Goal: Transaction & Acquisition: Purchase product/service

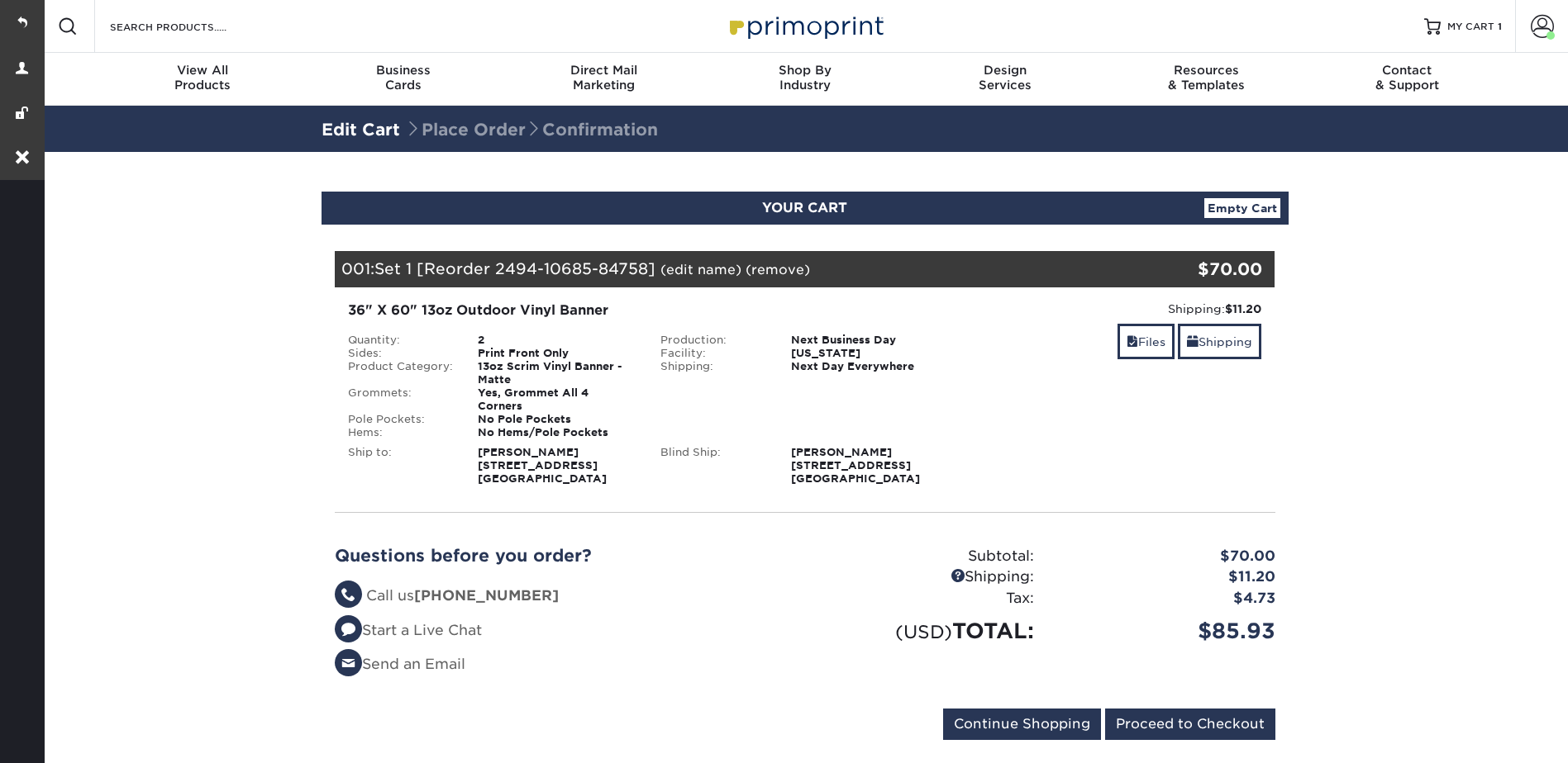
click at [683, 268] on link "(edit name)" at bounding box center [701, 269] width 81 height 16
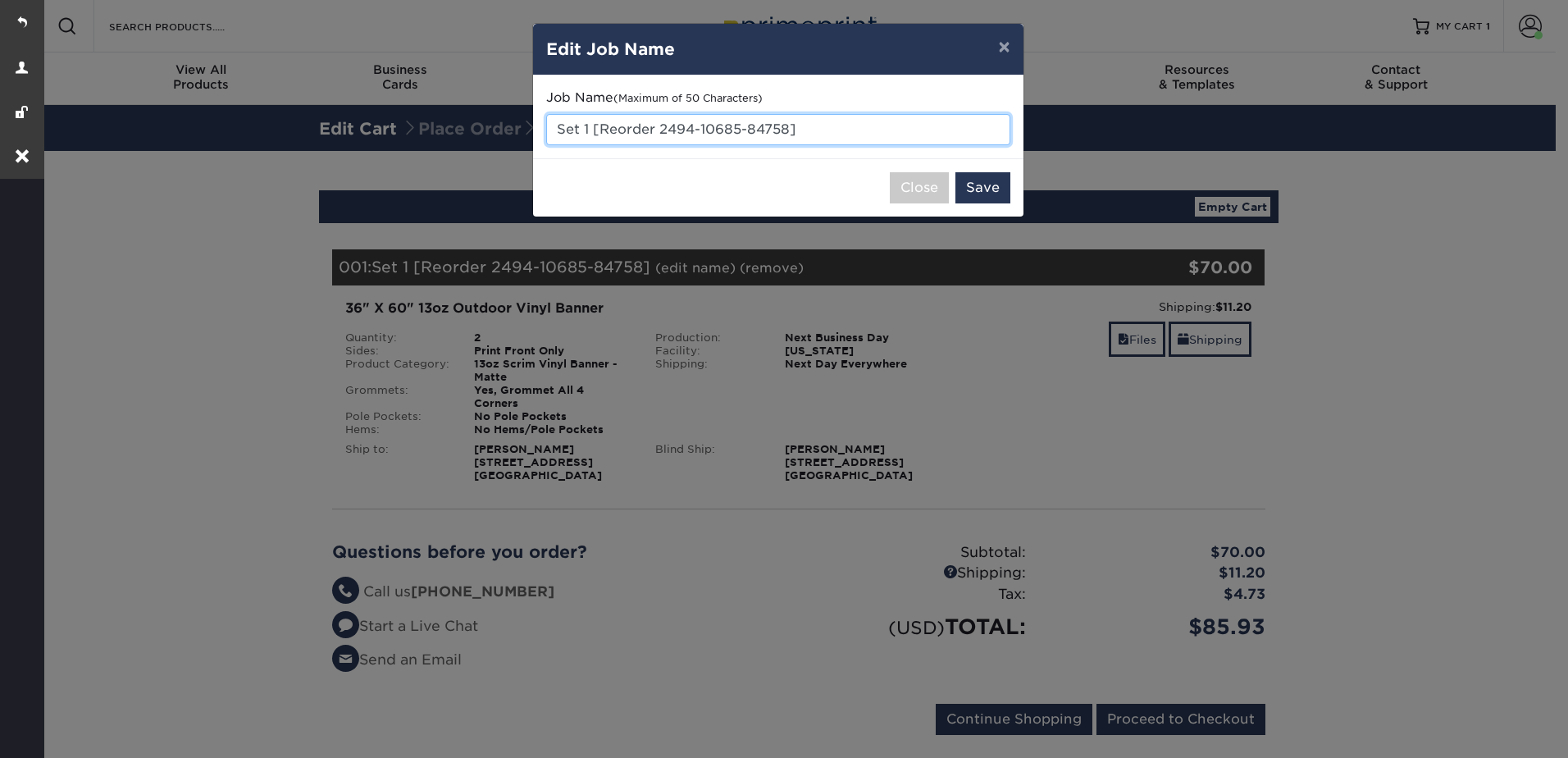
drag, startPoint x: 796, startPoint y: 123, endPoint x: 533, endPoint y: 141, distance: 263.6
click at [533, 141] on div "Job Name (Maximum of 50 Characters) Set 1 [Reorder 2494-10685-84758]" at bounding box center [778, 116] width 491 height 83
type input "Fall Banner 2025"
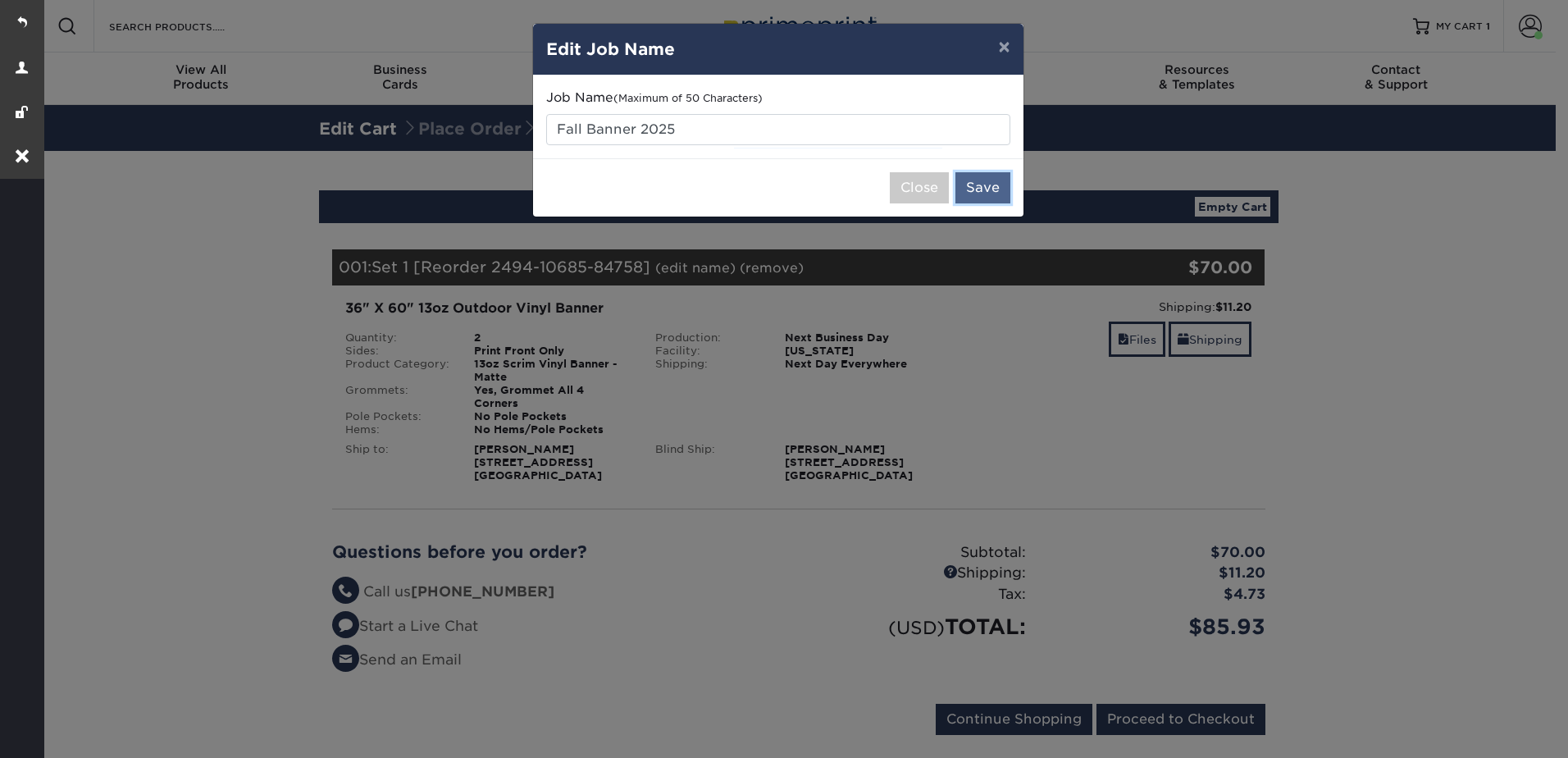
click at [971, 183] on button "Save" at bounding box center [982, 188] width 55 height 32
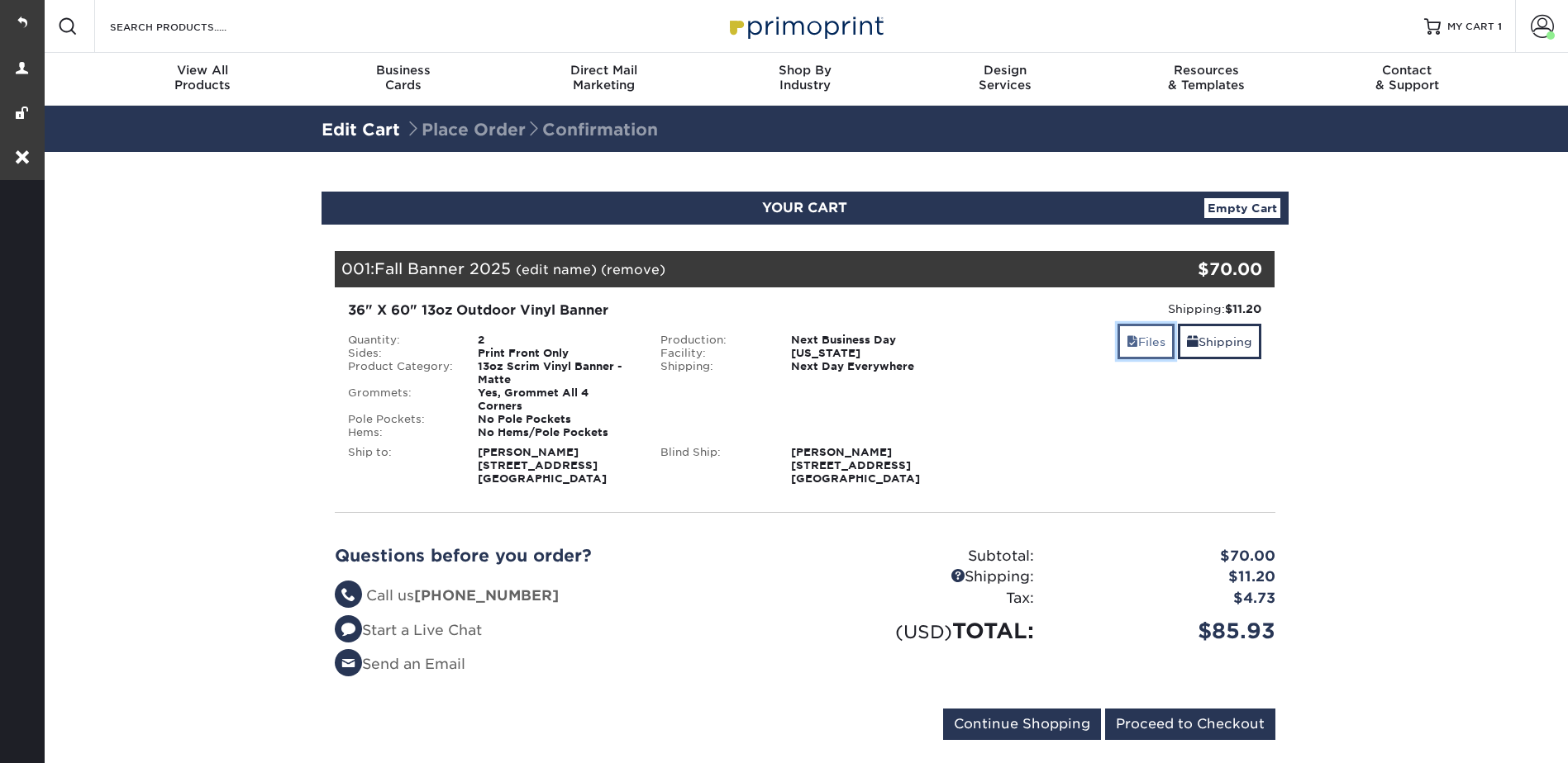
click at [1148, 341] on link "Files" at bounding box center [1146, 342] width 57 height 35
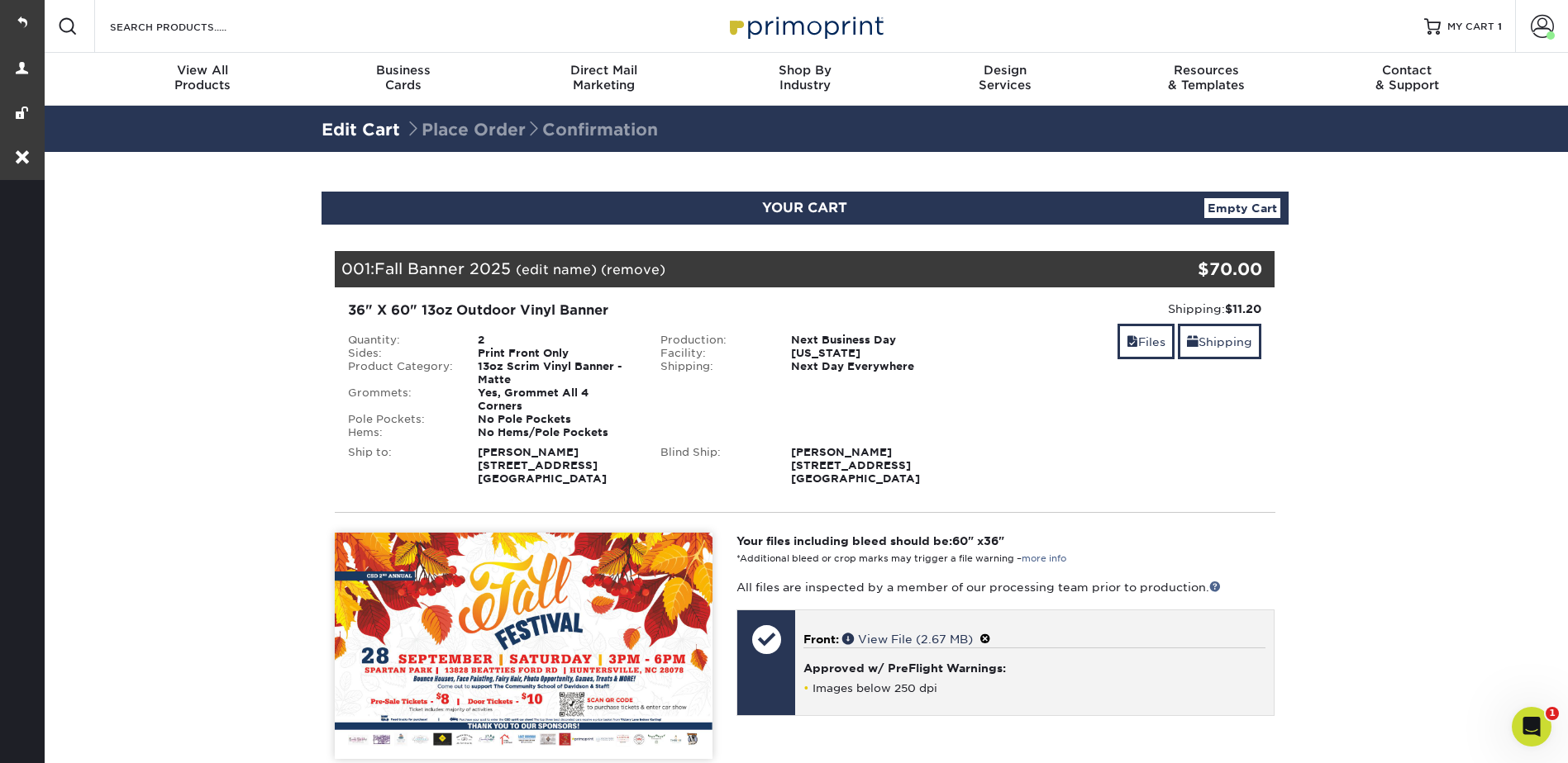
click at [991, 633] on span at bounding box center [985, 640] width 11 height 13
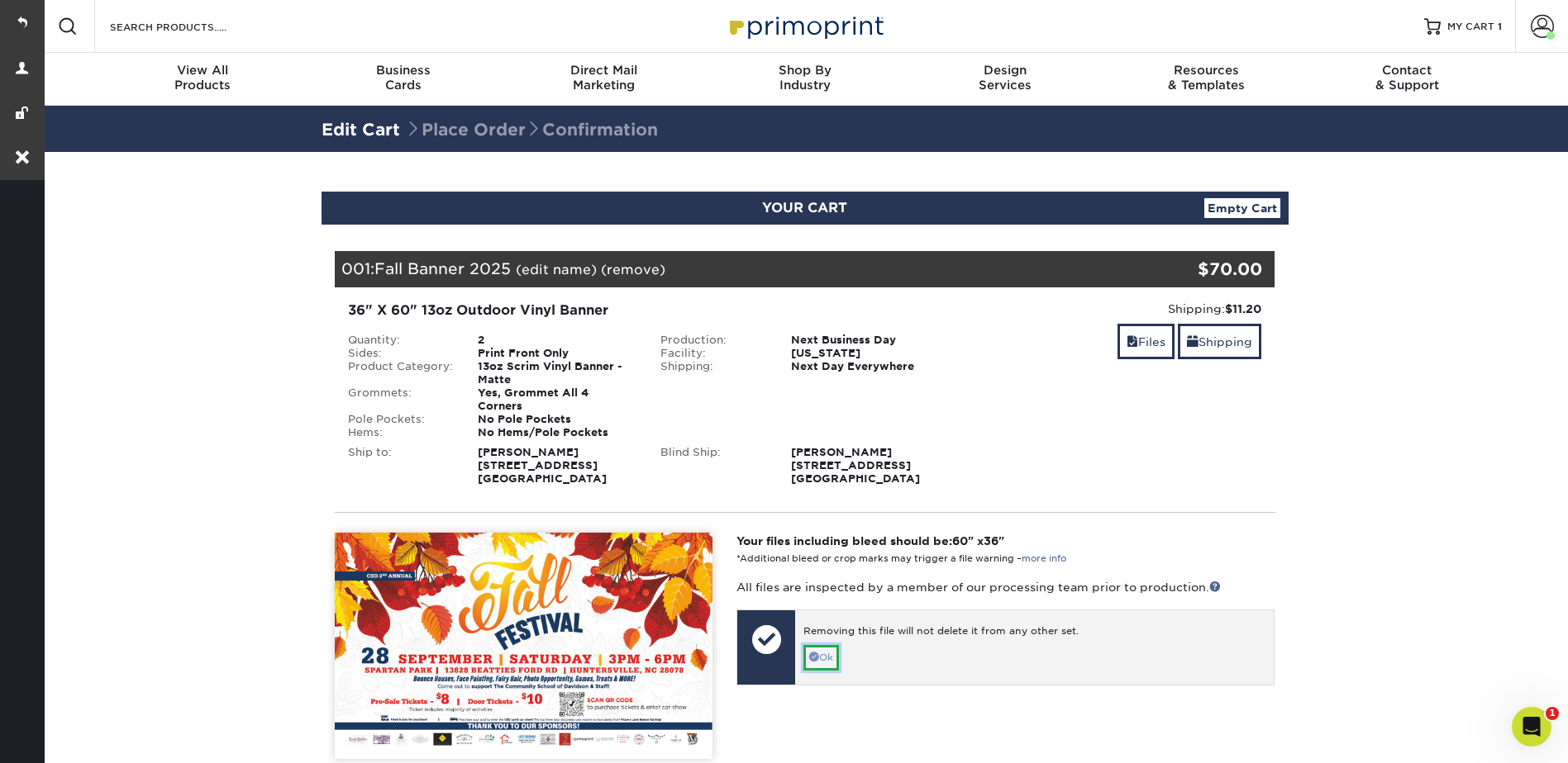
click at [831, 645] on link "Ok" at bounding box center [821, 657] width 36 height 25
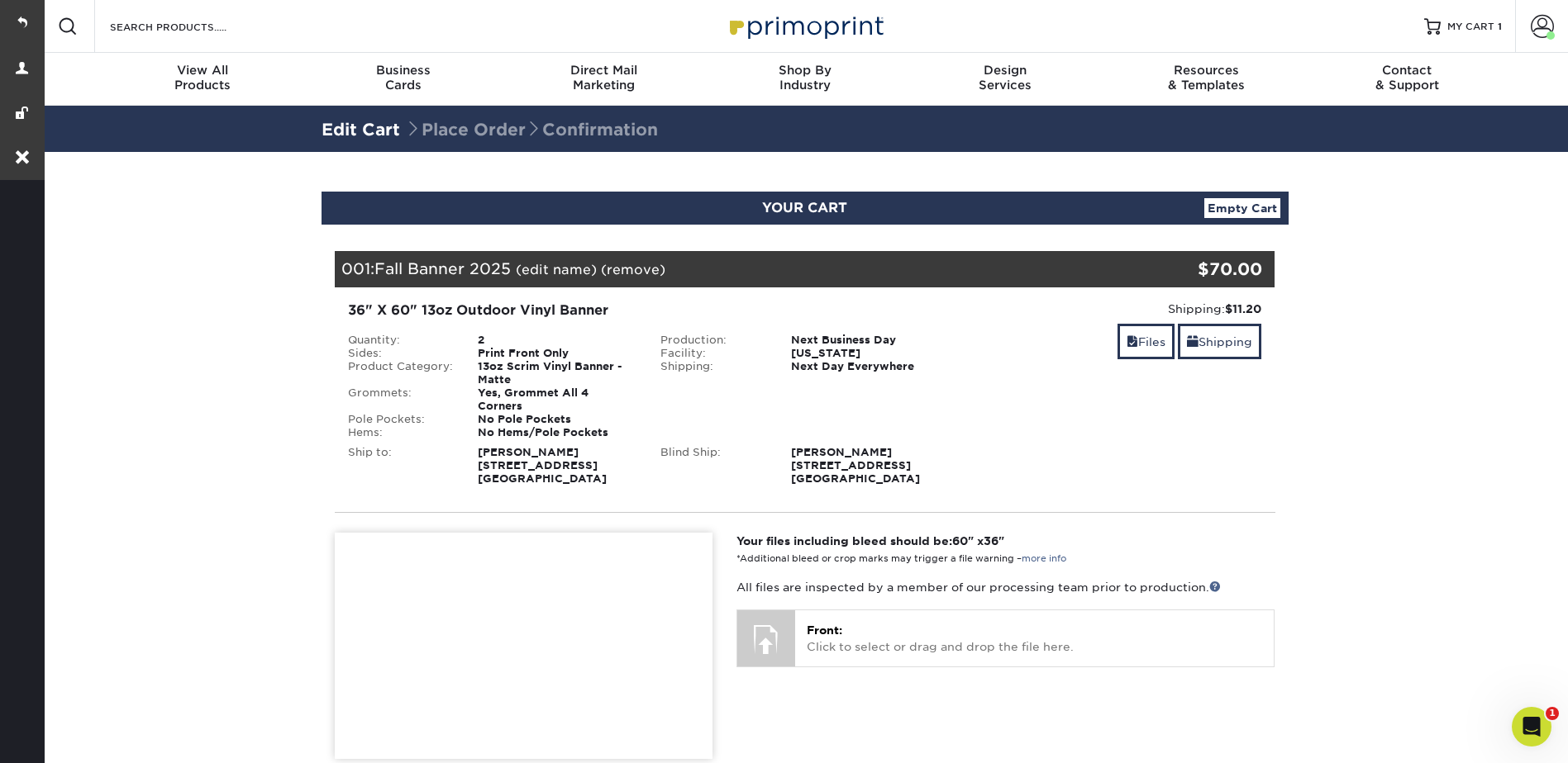
click at [1428, 331] on section "YOUR CART Empty Cart Your Cart is Empty View Account Active Orders Order Histor…" at bounding box center [805, 675] width 1527 height 1046
click at [1551, 15] on span at bounding box center [1542, 26] width 23 height 23
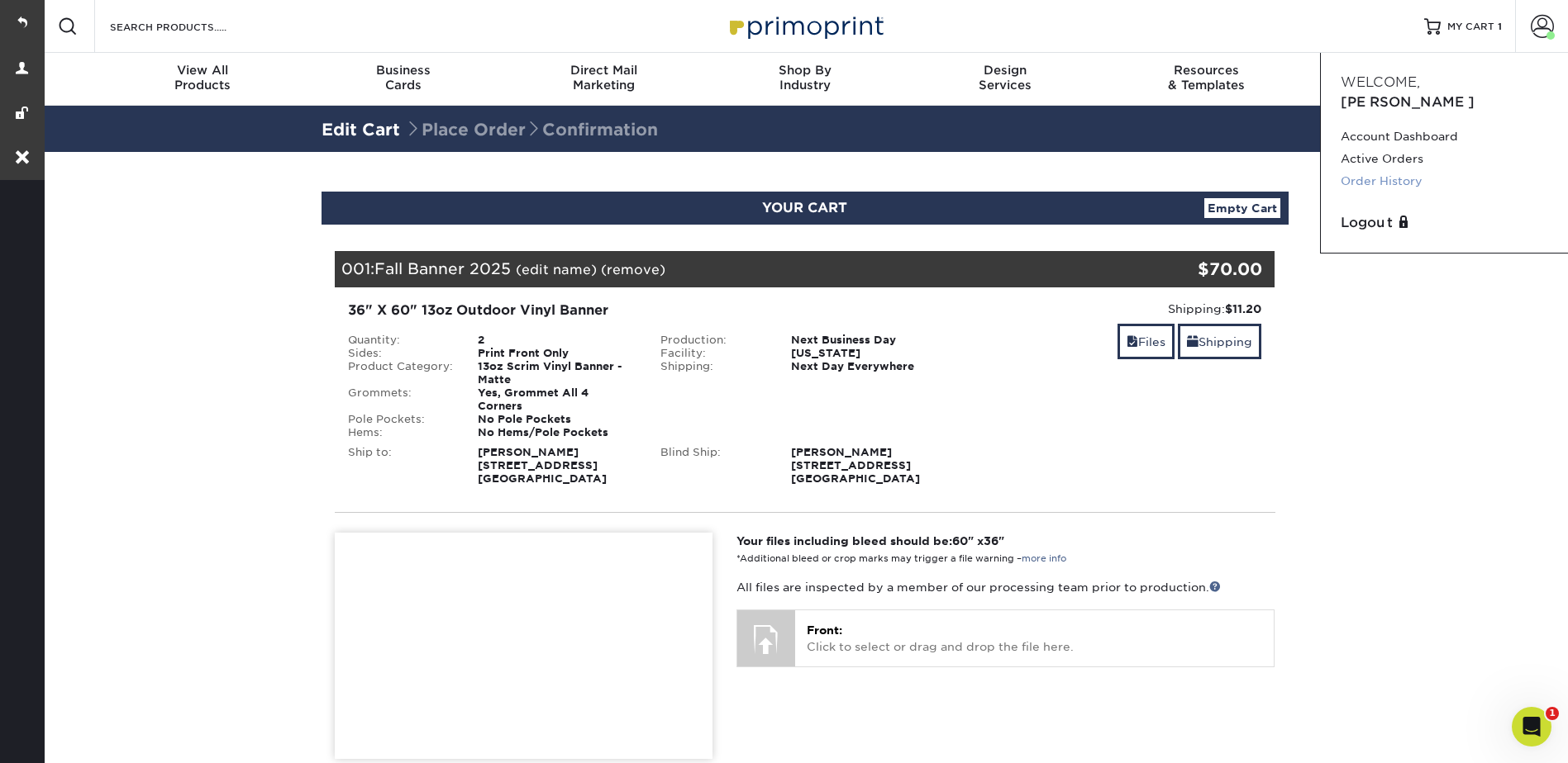
click at [1373, 170] on link "Order History" at bounding box center [1445, 181] width 207 height 22
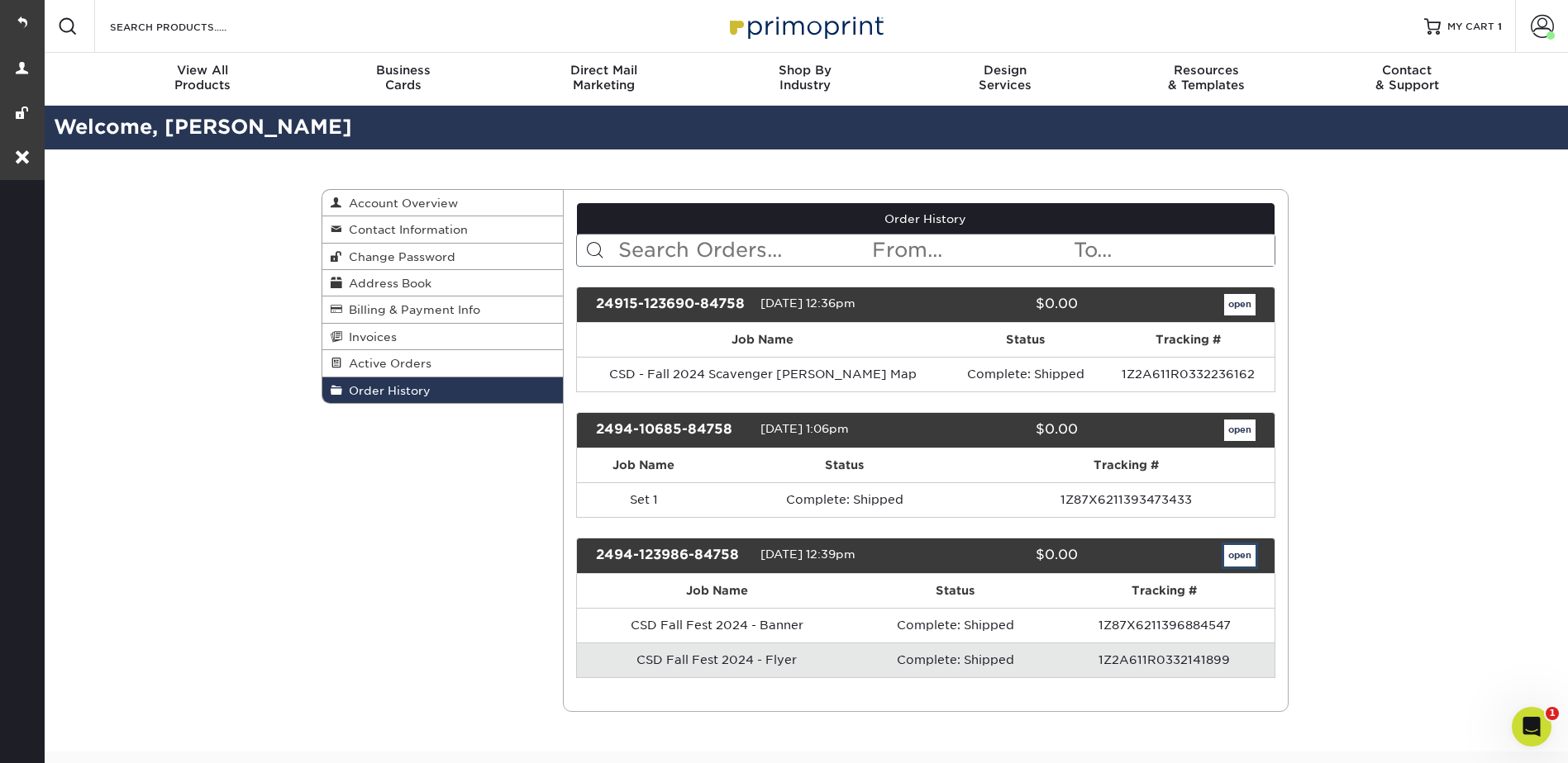
click at [1234, 555] on link "open" at bounding box center [1240, 556] width 32 height 21
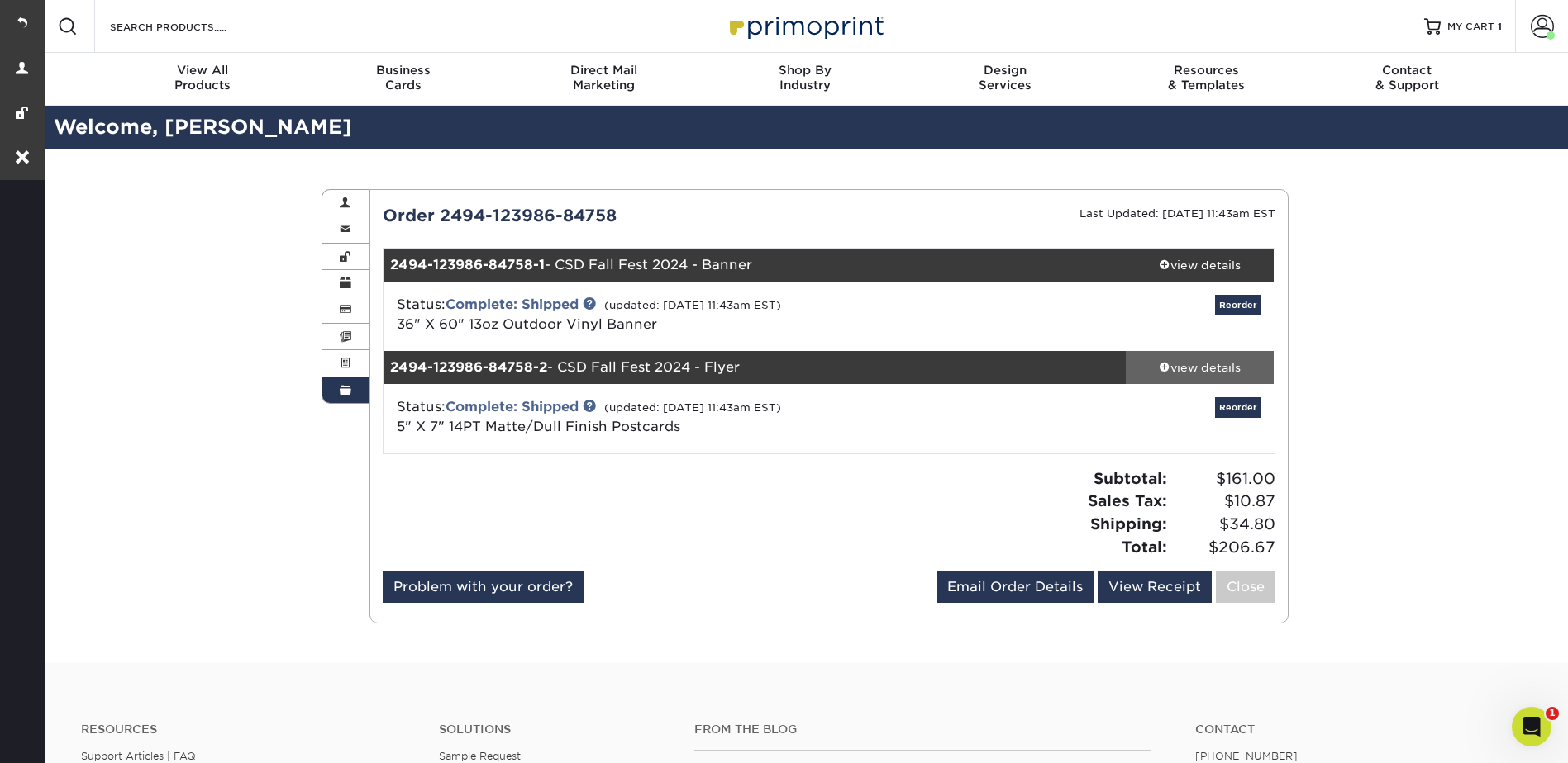
click at [1190, 368] on div "view details" at bounding box center [1200, 368] width 149 height 17
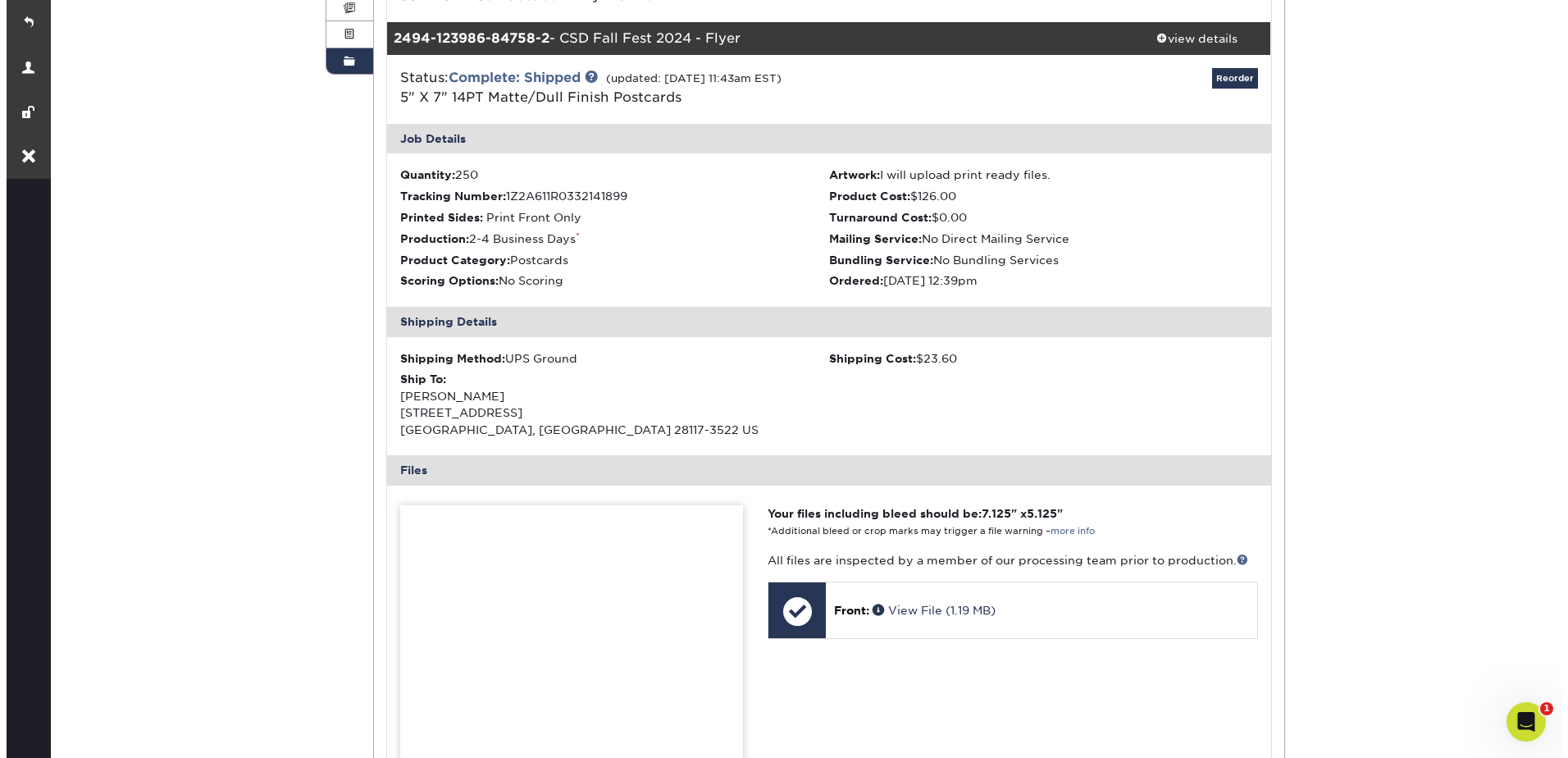
scroll to position [328, 0]
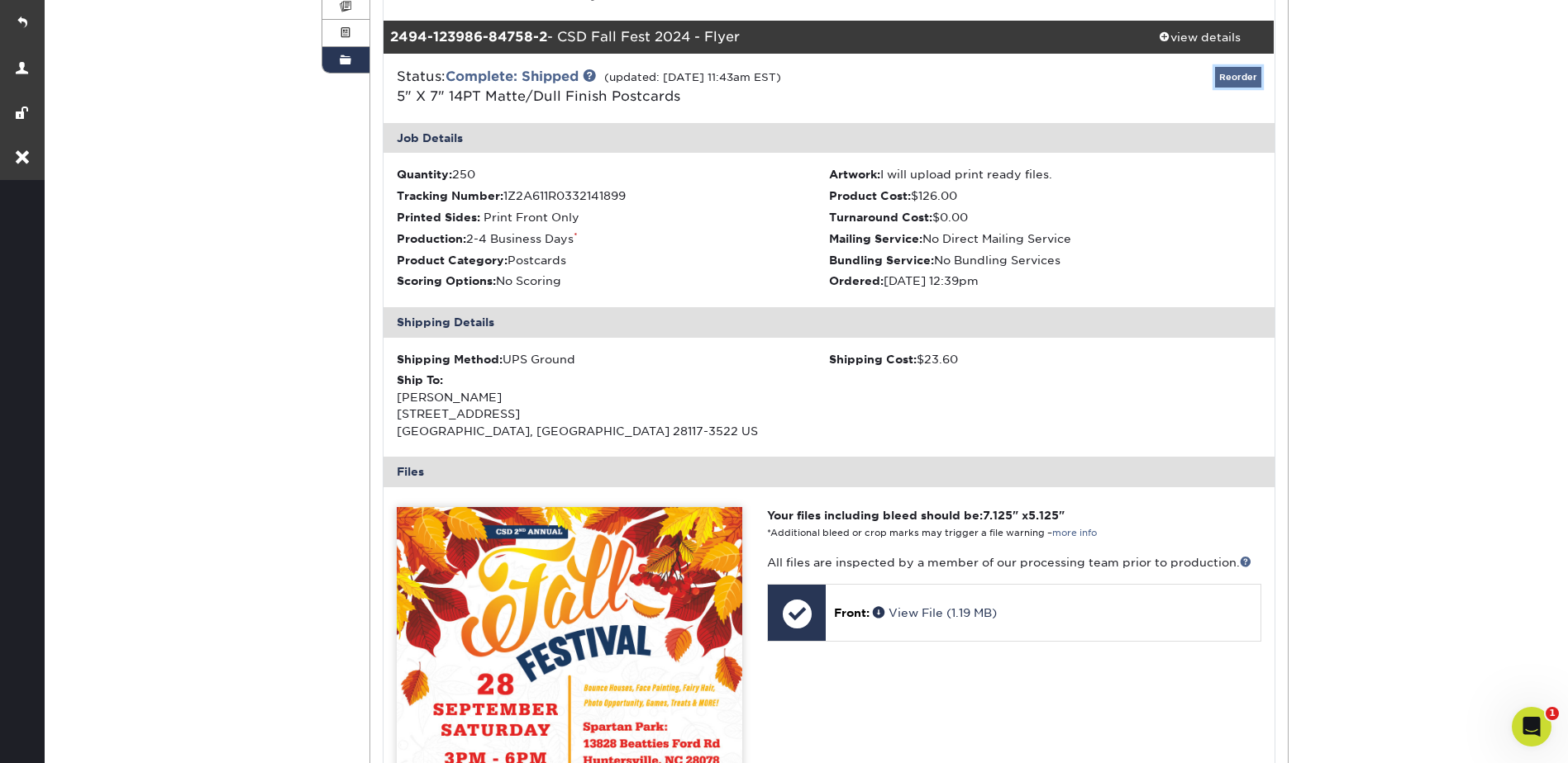
click at [1233, 71] on link "Reorder" at bounding box center [1238, 78] width 47 height 21
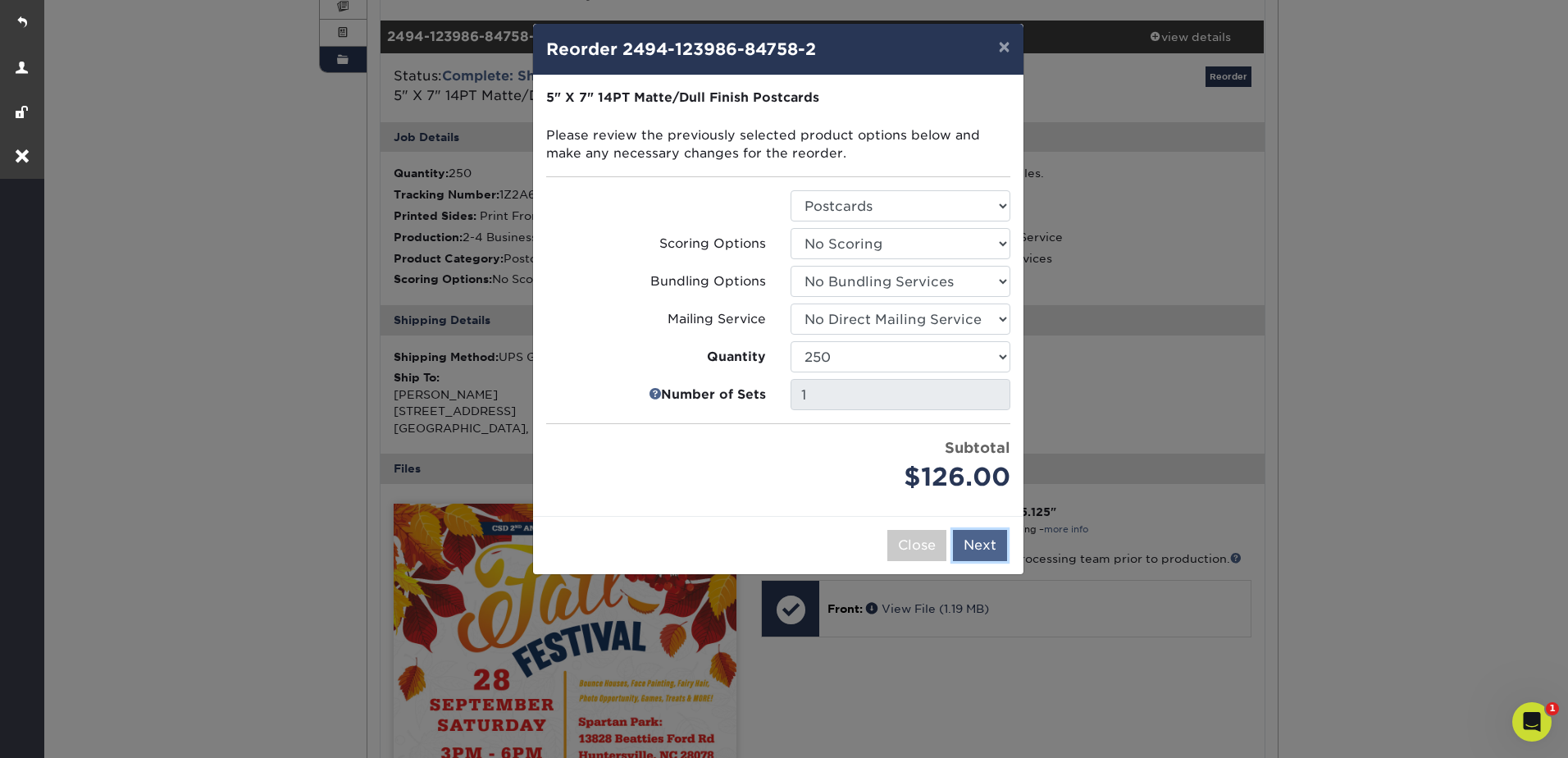
click at [973, 530] on button "Next" at bounding box center [980, 546] width 54 height 32
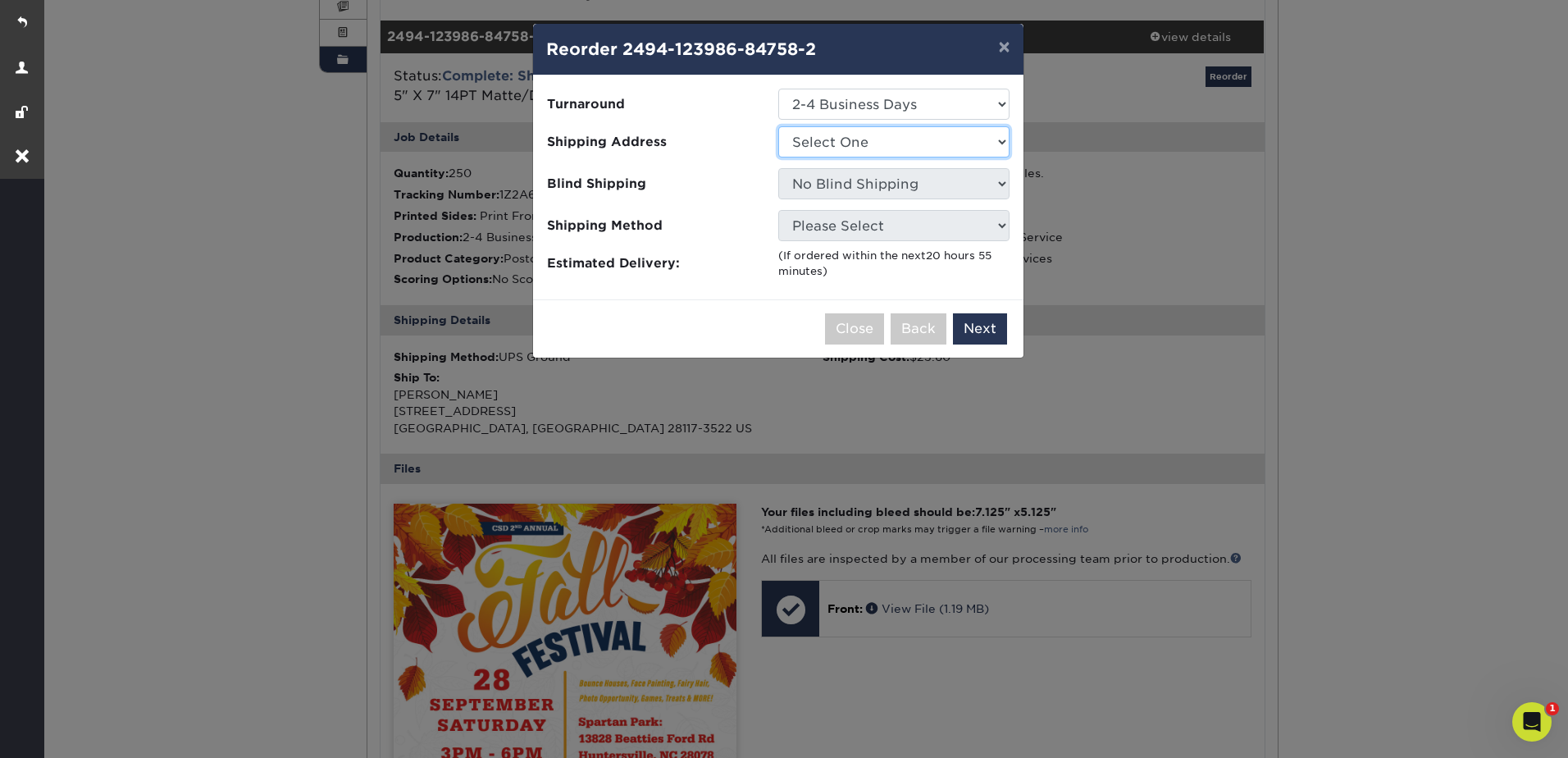
click at [809, 137] on select "Select One Fall Festival 2024" at bounding box center [893, 142] width 231 height 32
select select "273517"
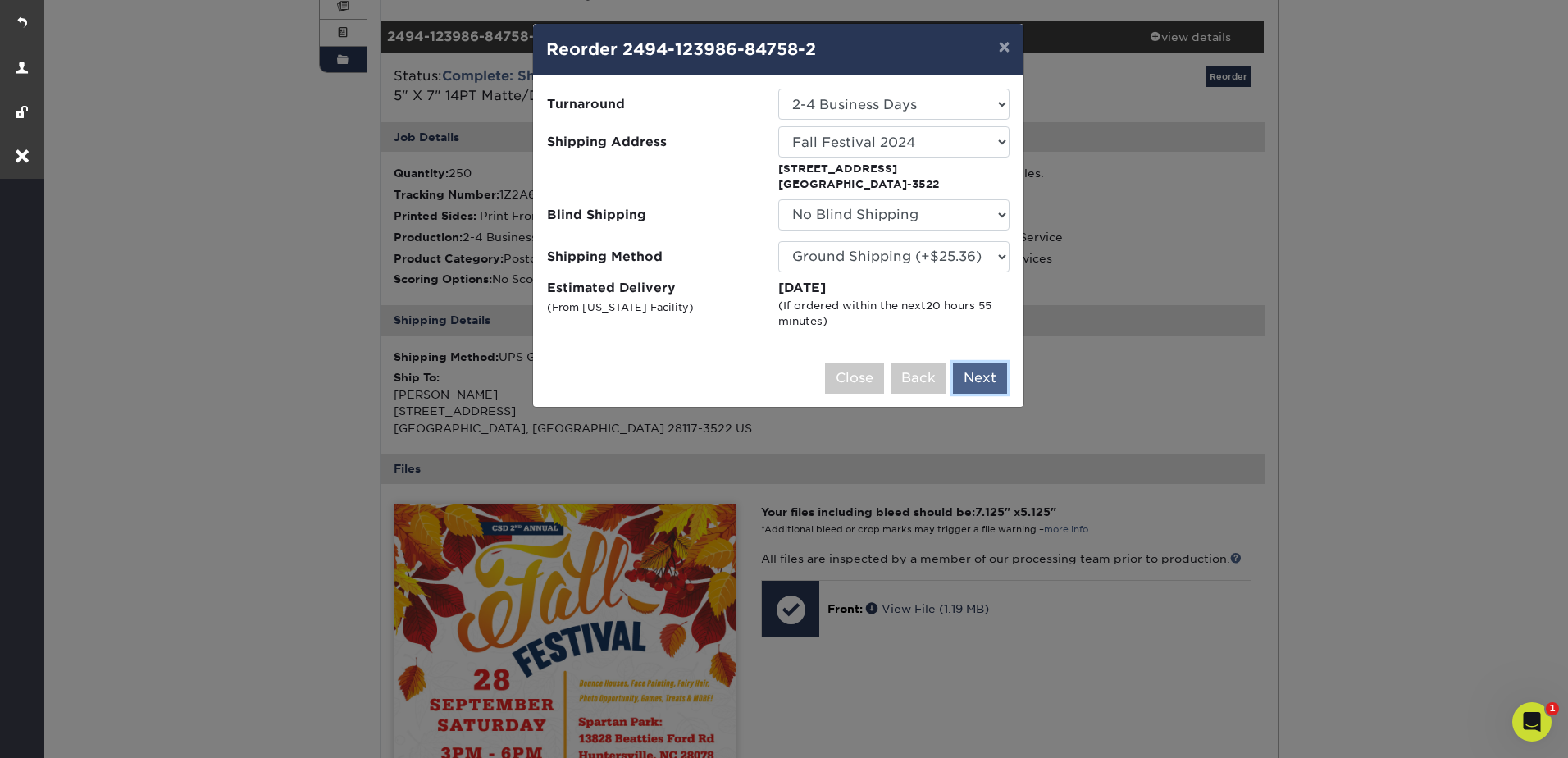
click at [980, 381] on button "Next" at bounding box center [980, 379] width 54 height 32
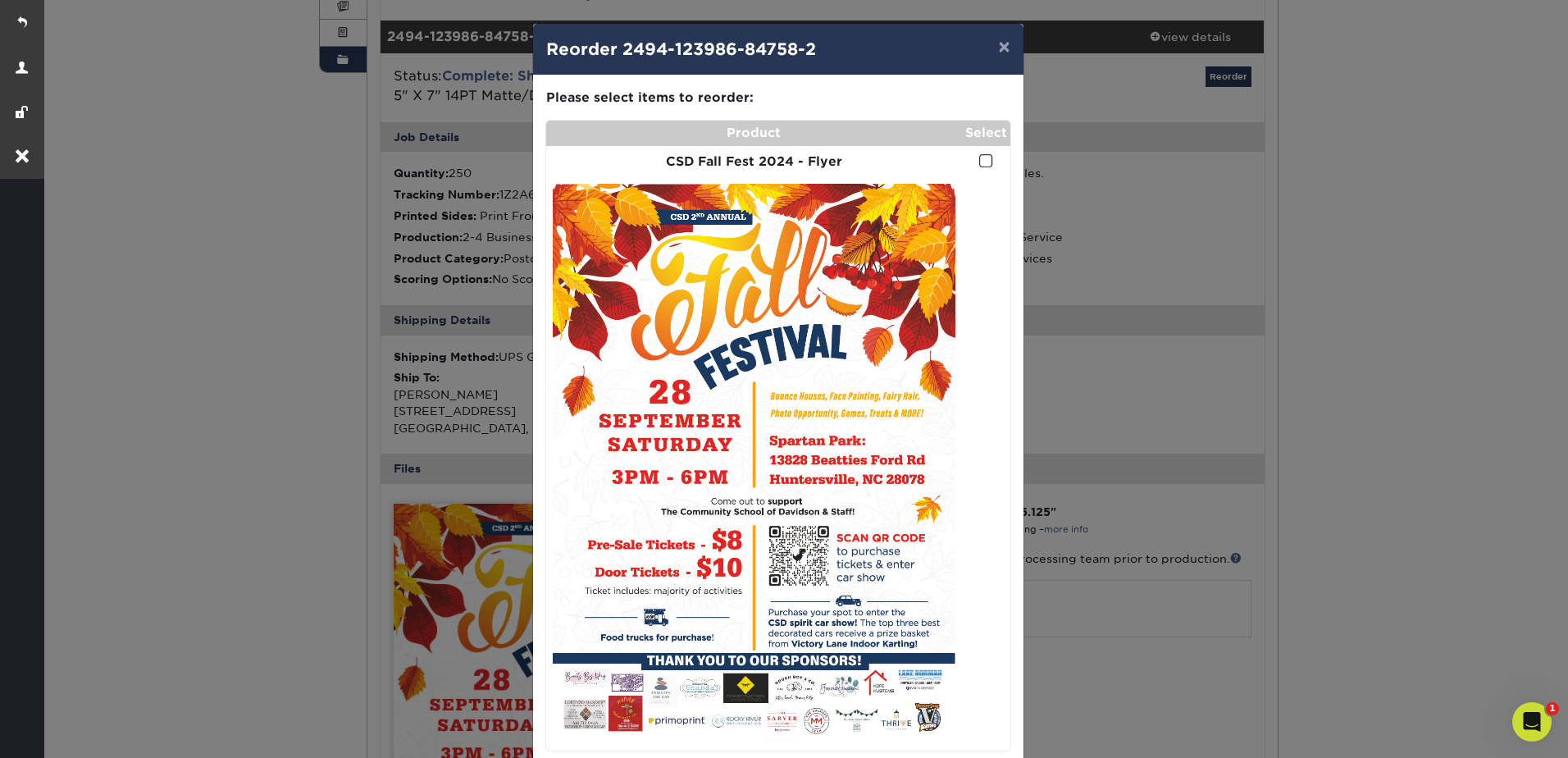
click at [970, 167] on td at bounding box center [987, 161] width 48 height 32
click at [980, 159] on span at bounding box center [986, 161] width 14 height 16
click at [0, 0] on input "checkbox" at bounding box center [0, 0] width 0 height 0
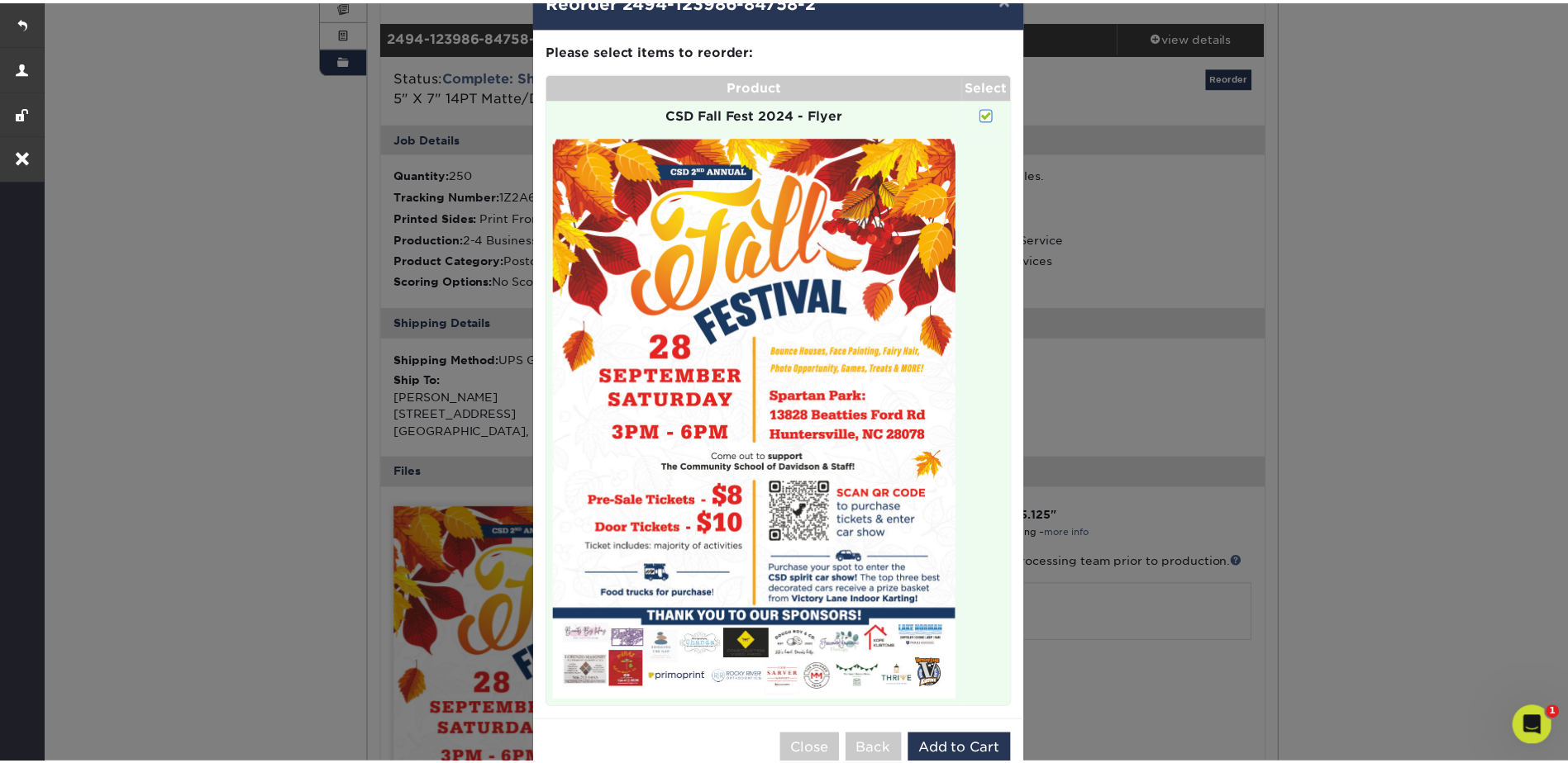
scroll to position [90, 0]
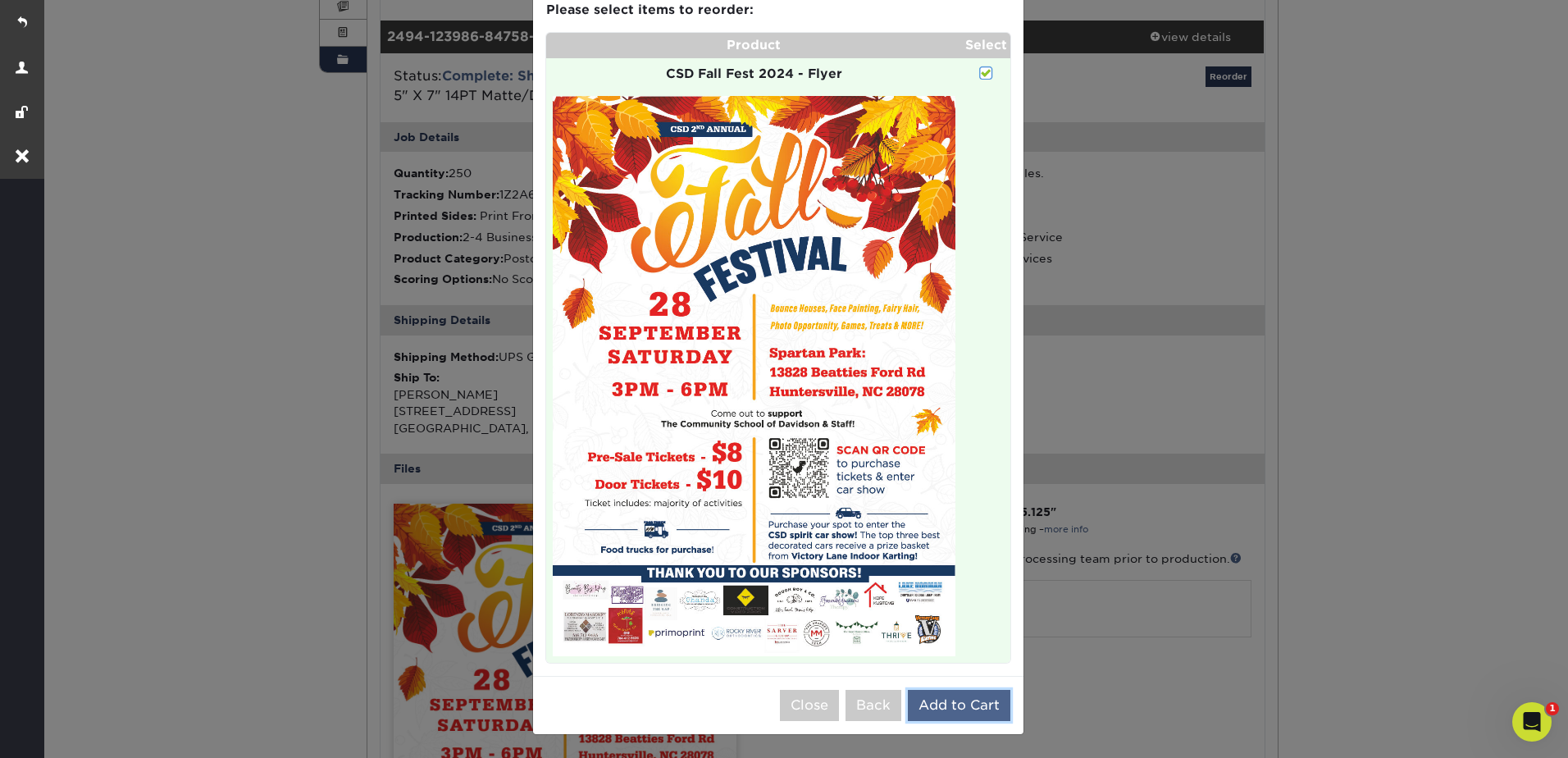
click at [950, 698] on button "Add to Cart" at bounding box center [959, 706] width 103 height 32
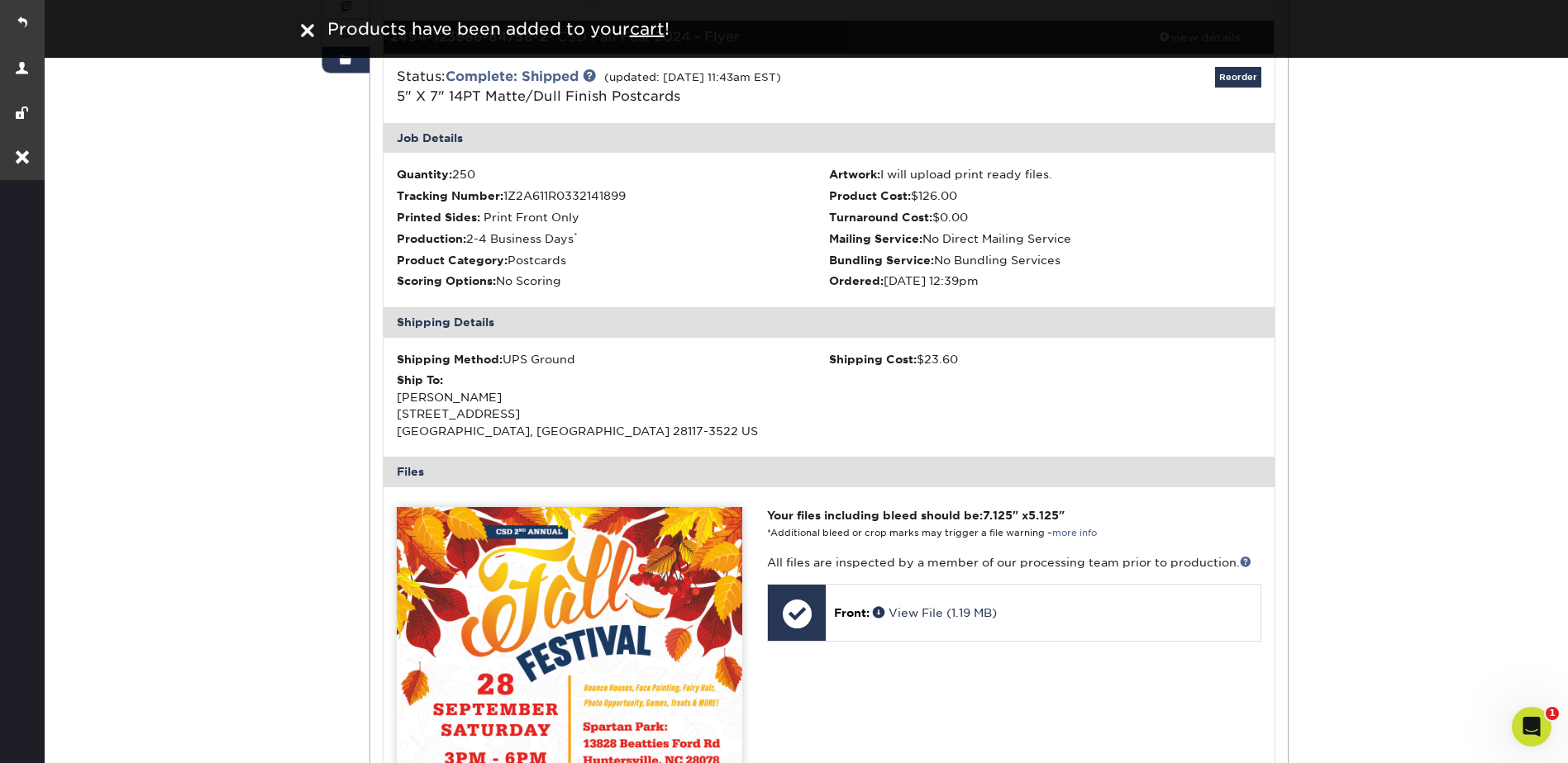
click at [1462, 137] on div "Order History Account Overview Contact Information Change Password Address Book…" at bounding box center [805, 581] width 1527 height 1525
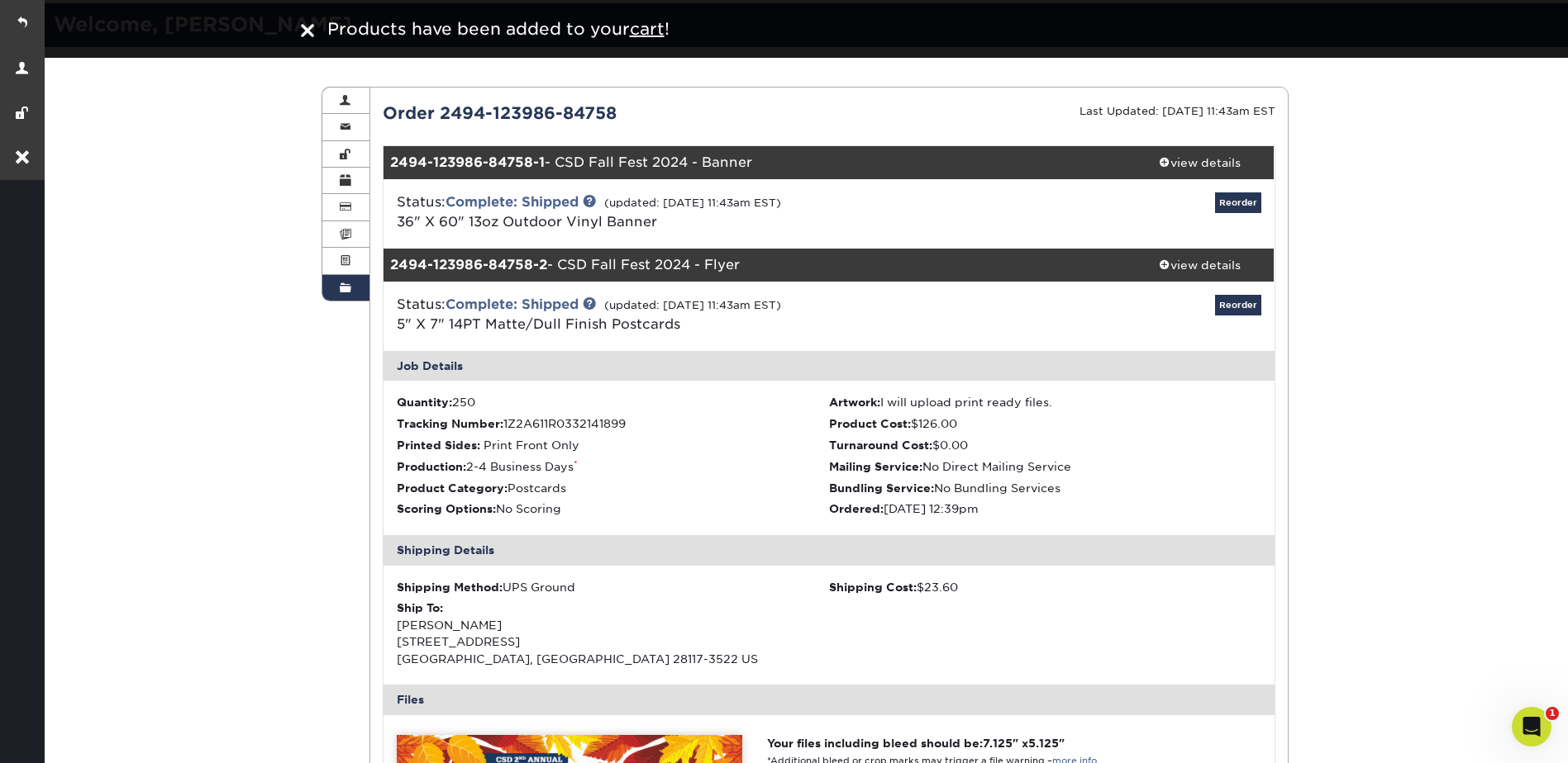
scroll to position [0, 0]
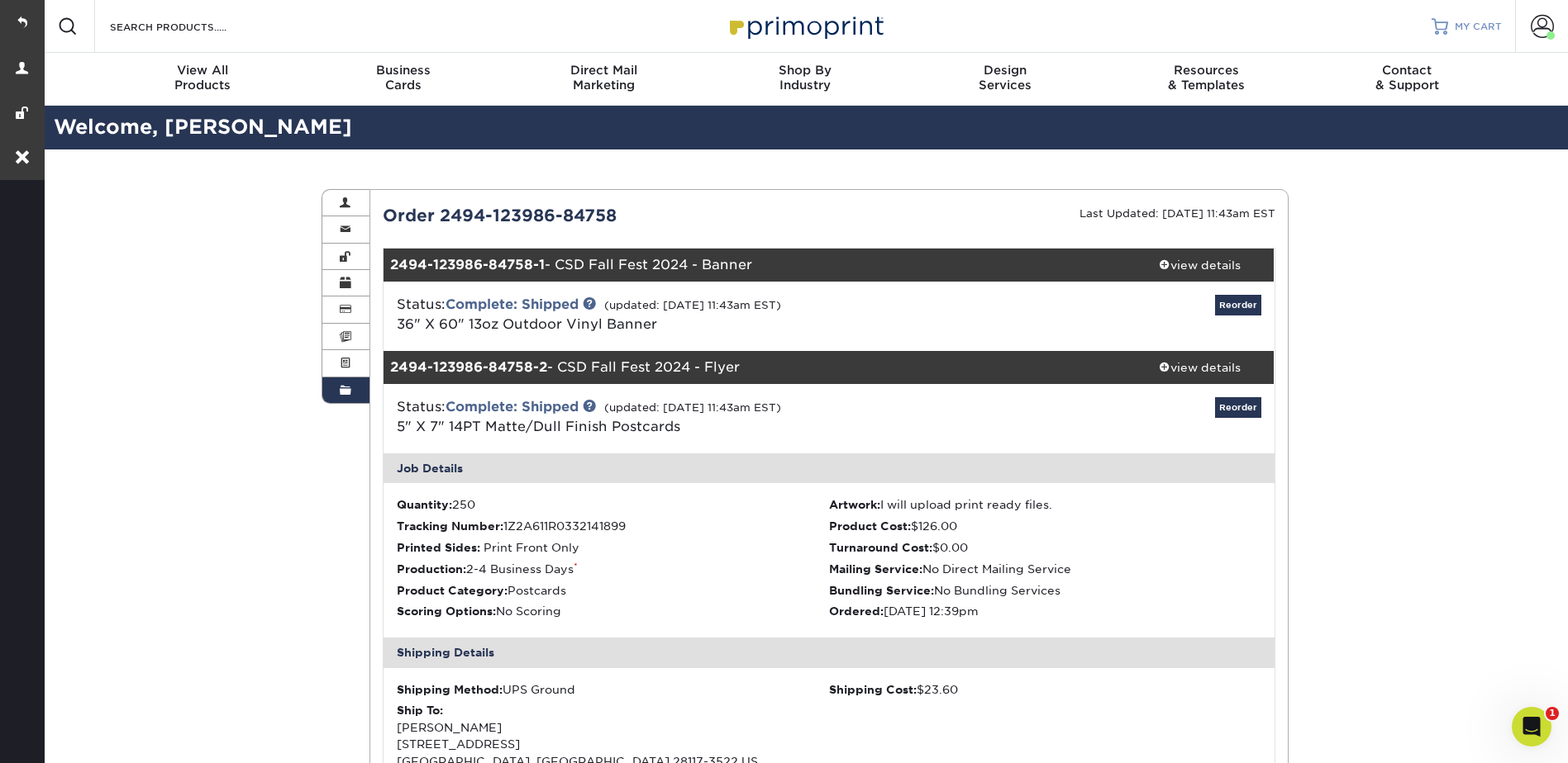
click at [1471, 18] on link "MY CART" at bounding box center [1466, 26] width 70 height 53
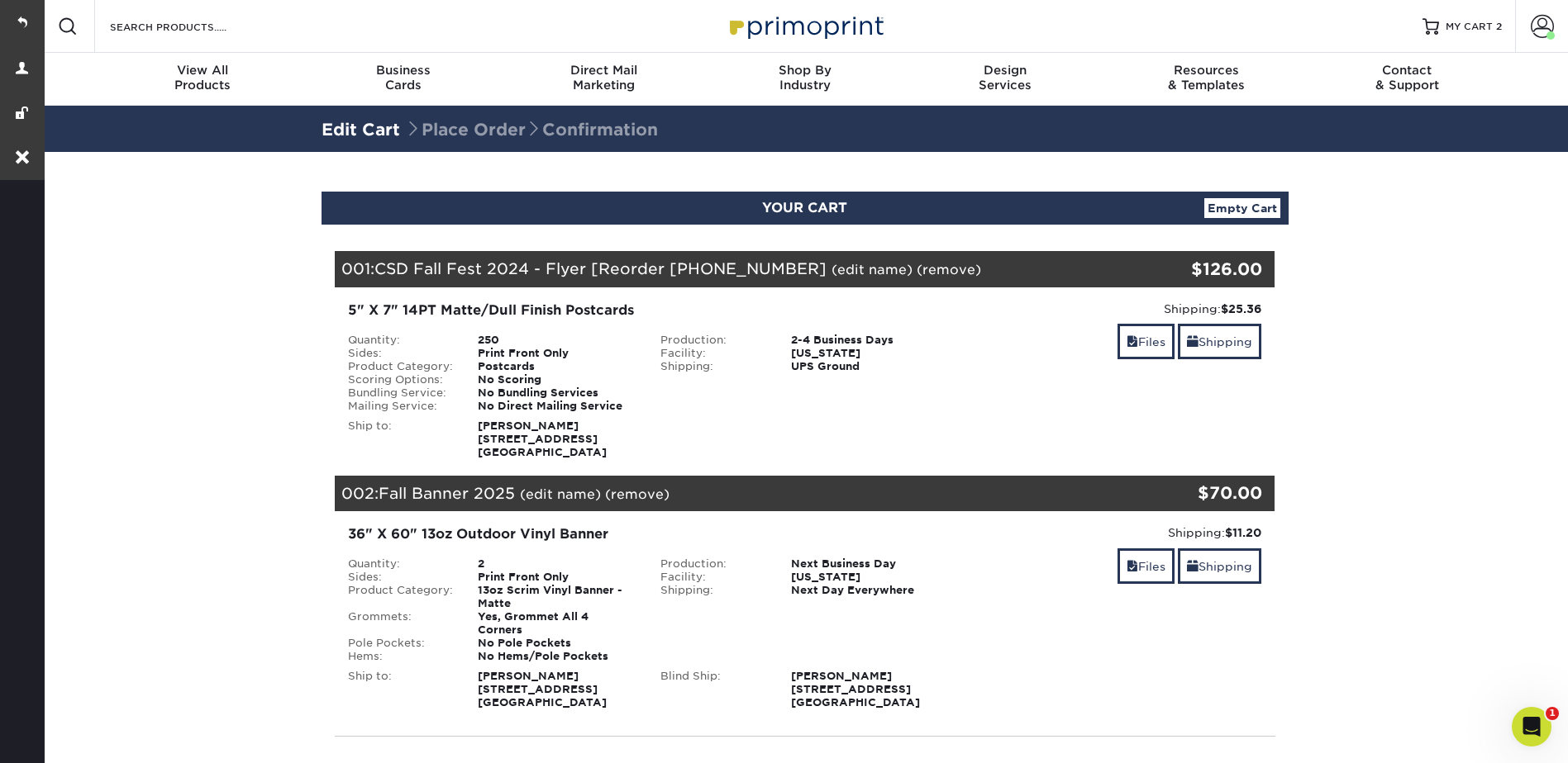
click at [571, 490] on link "(edit name)" at bounding box center [560, 494] width 81 height 16
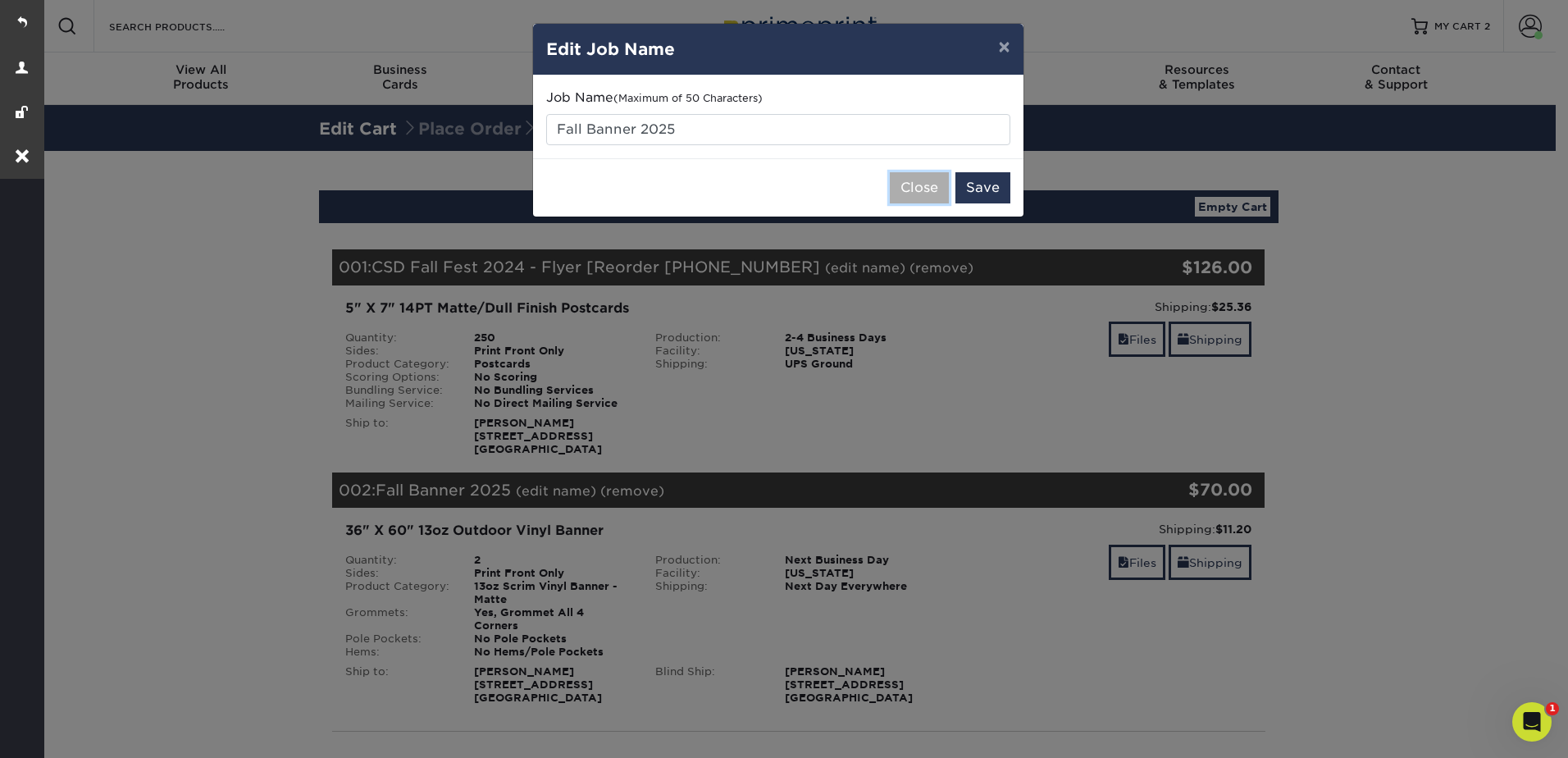
click at [925, 186] on button "Close" at bounding box center [920, 188] width 59 height 32
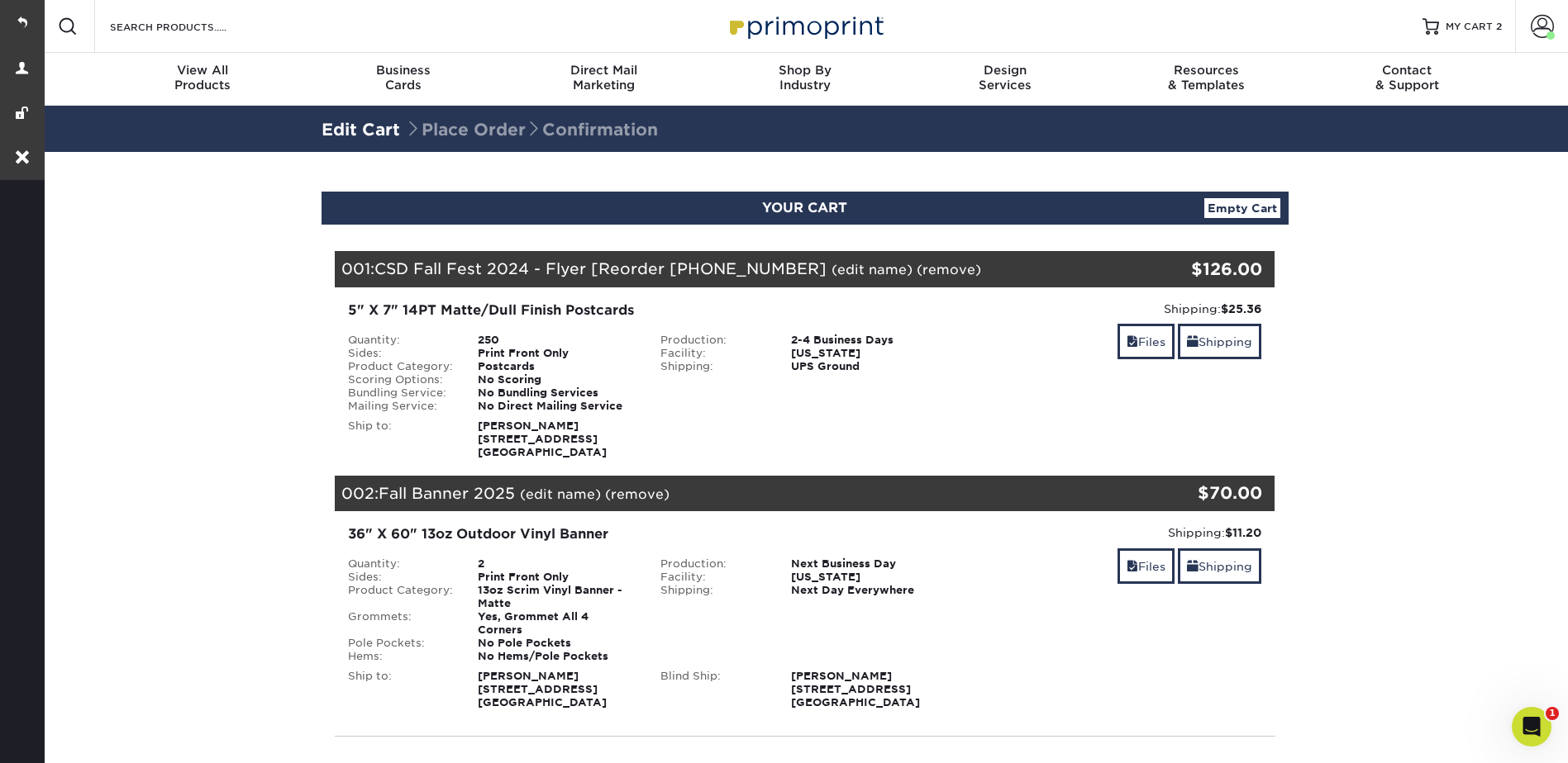
click at [855, 264] on link "(edit name)" at bounding box center [872, 269] width 81 height 16
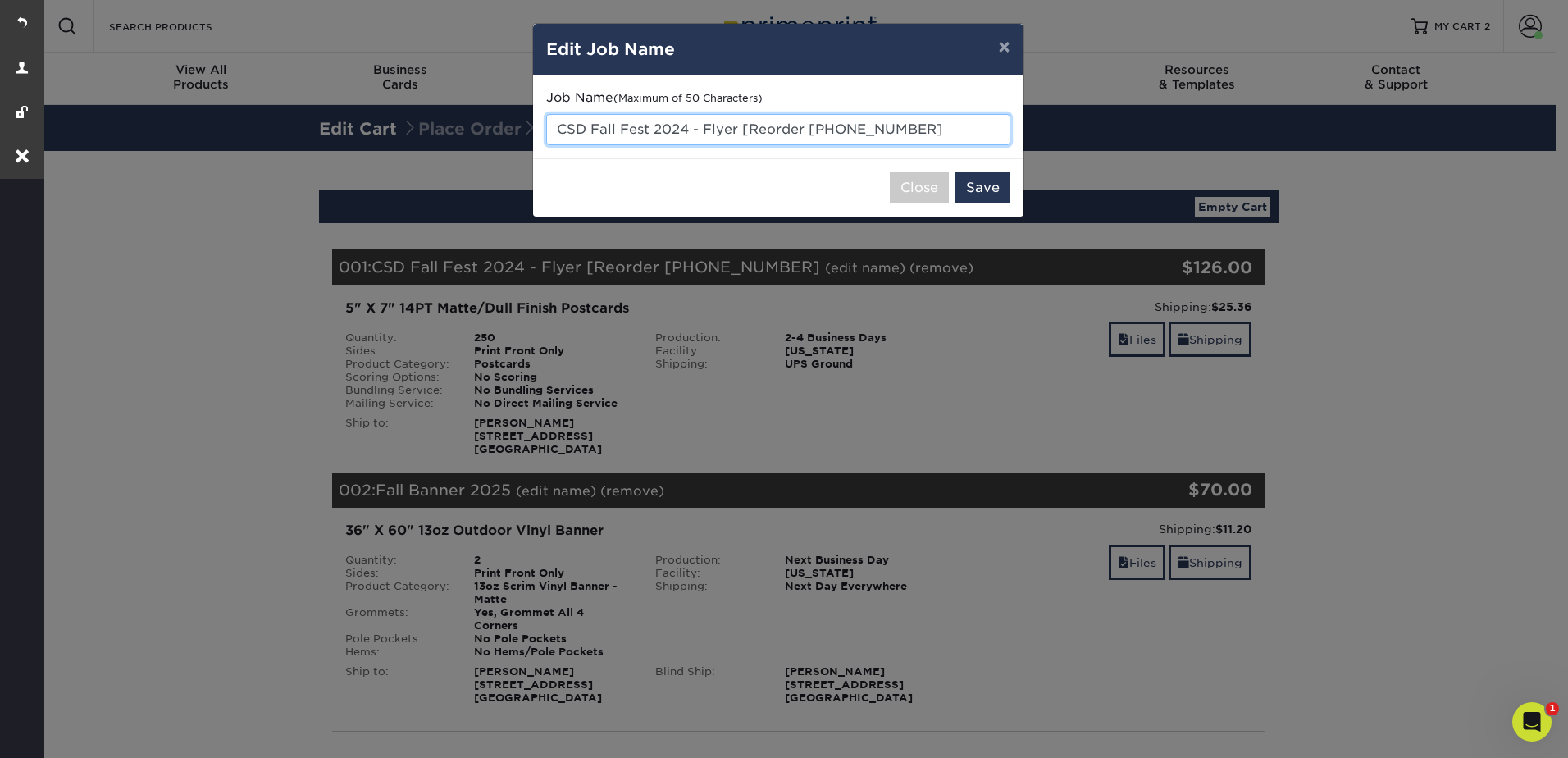
drag, startPoint x: 934, startPoint y: 122, endPoint x: 555, endPoint y: 122, distance: 379.0
click at [555, 122] on input "CSD Fall Fest 2024 - Flyer [Reorder 2494-123986-84" at bounding box center [778, 130] width 465 height 32
paste input "Scavenger [PERSON_NAME] Postcards"
type input "Scavenger [PERSON_NAME] Postcards"
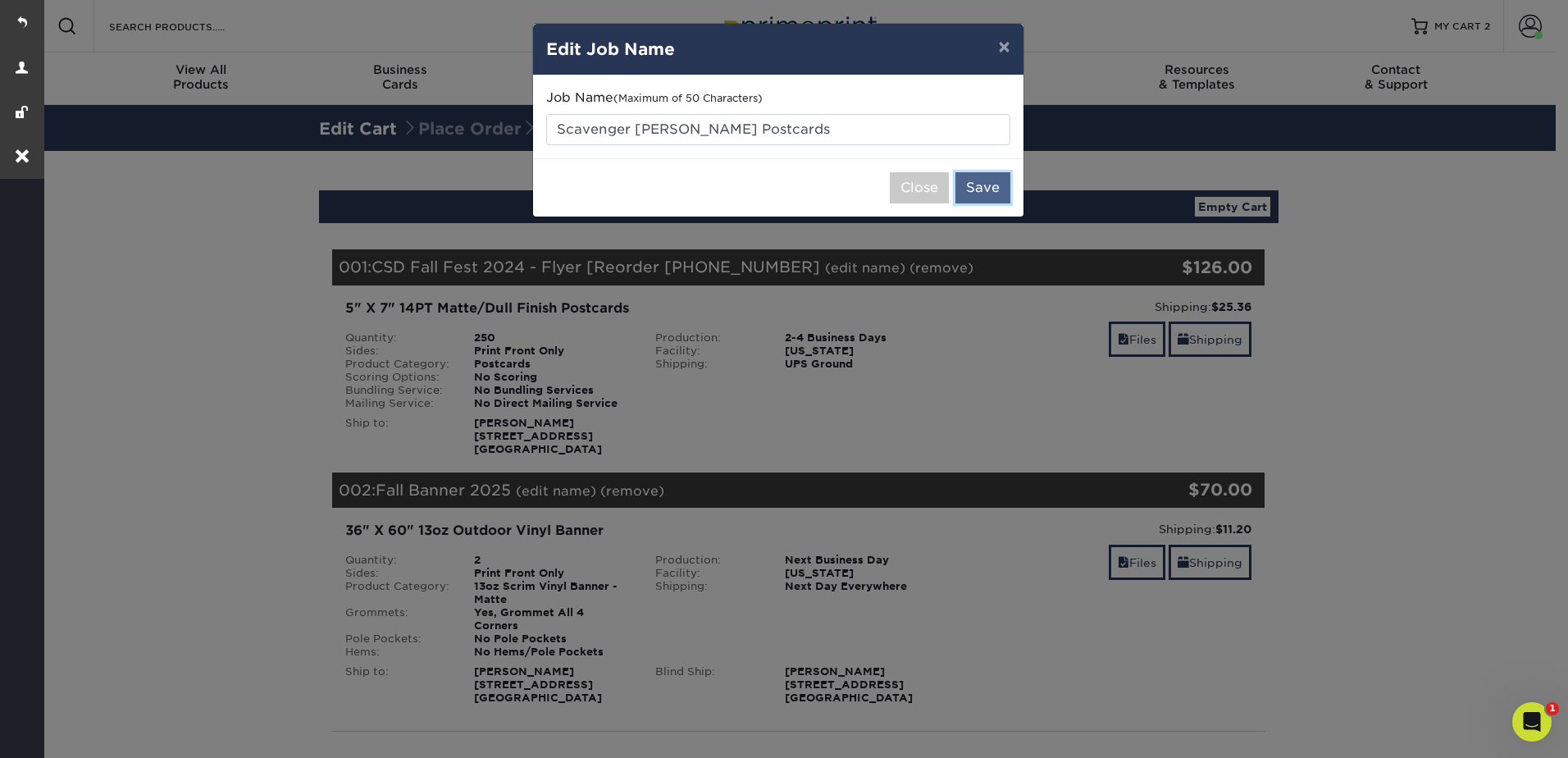
click at [981, 189] on button "Save" at bounding box center [982, 188] width 55 height 32
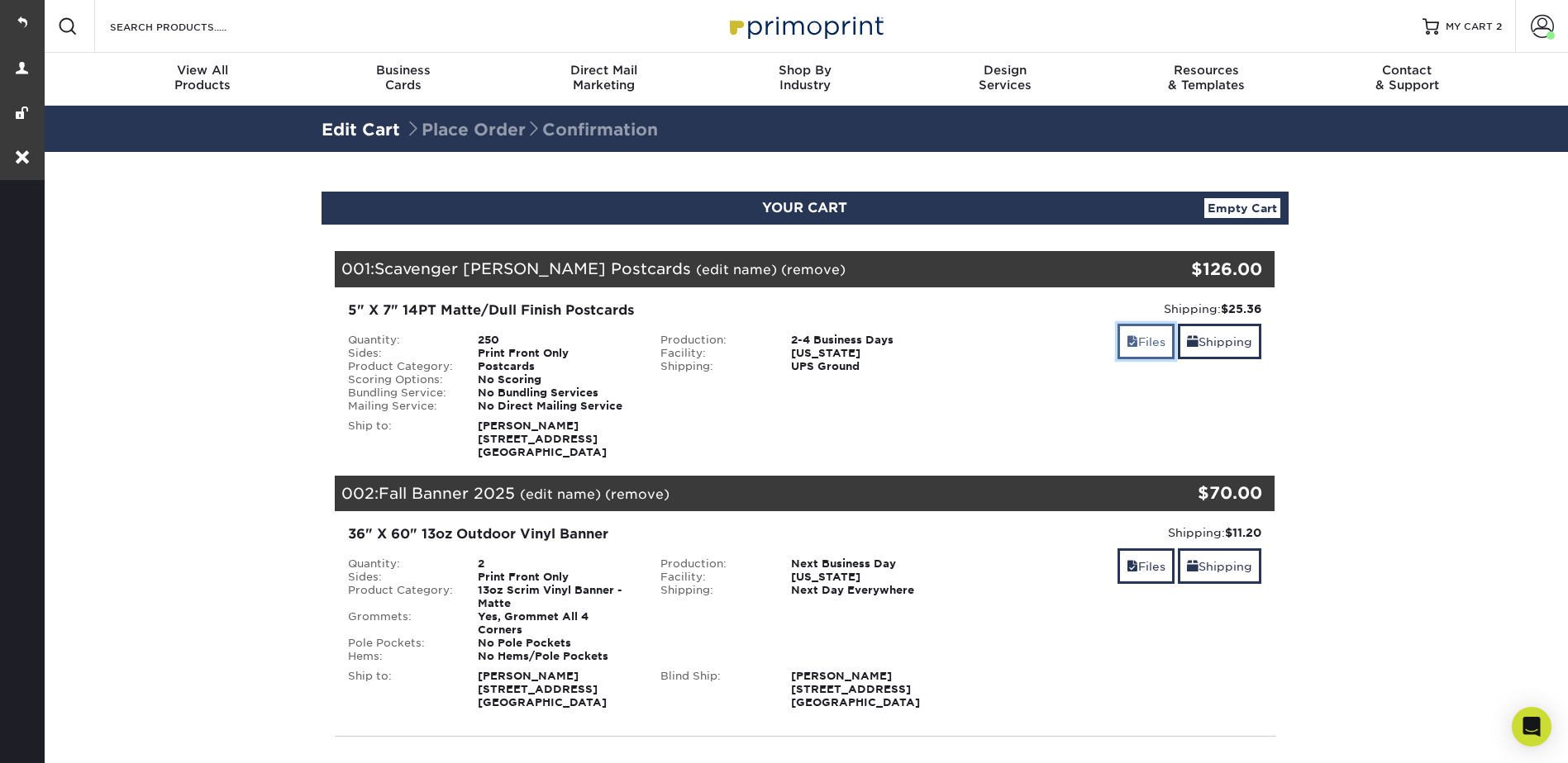
click at [1120, 346] on link "Files" at bounding box center [1146, 342] width 57 height 35
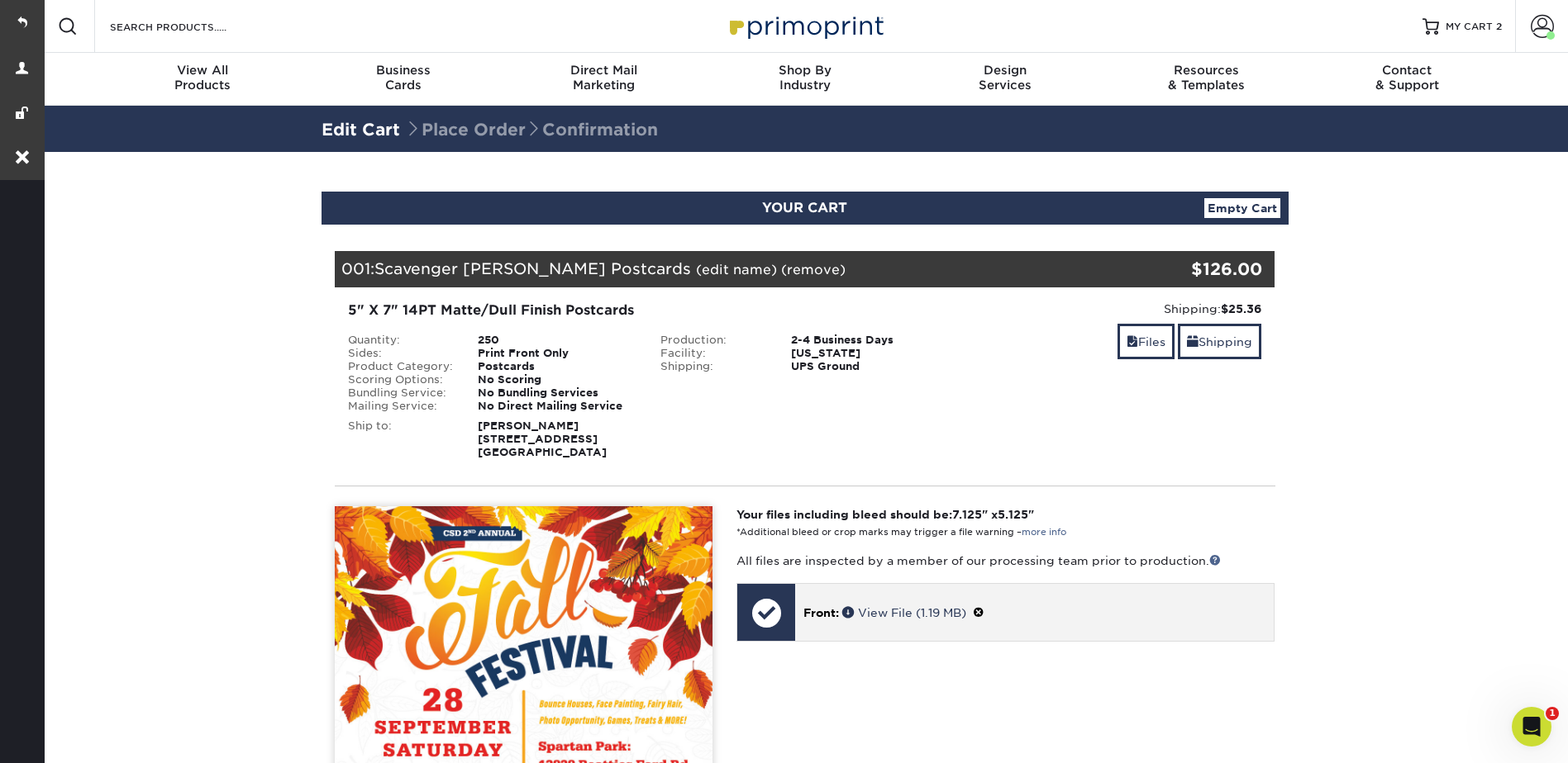
click at [976, 610] on p "Front: View File (1.19 MB)" at bounding box center [1034, 613] width 462 height 18
click at [984, 611] on span at bounding box center [978, 613] width 11 height 13
click at [812, 630] on span at bounding box center [814, 630] width 10 height 10
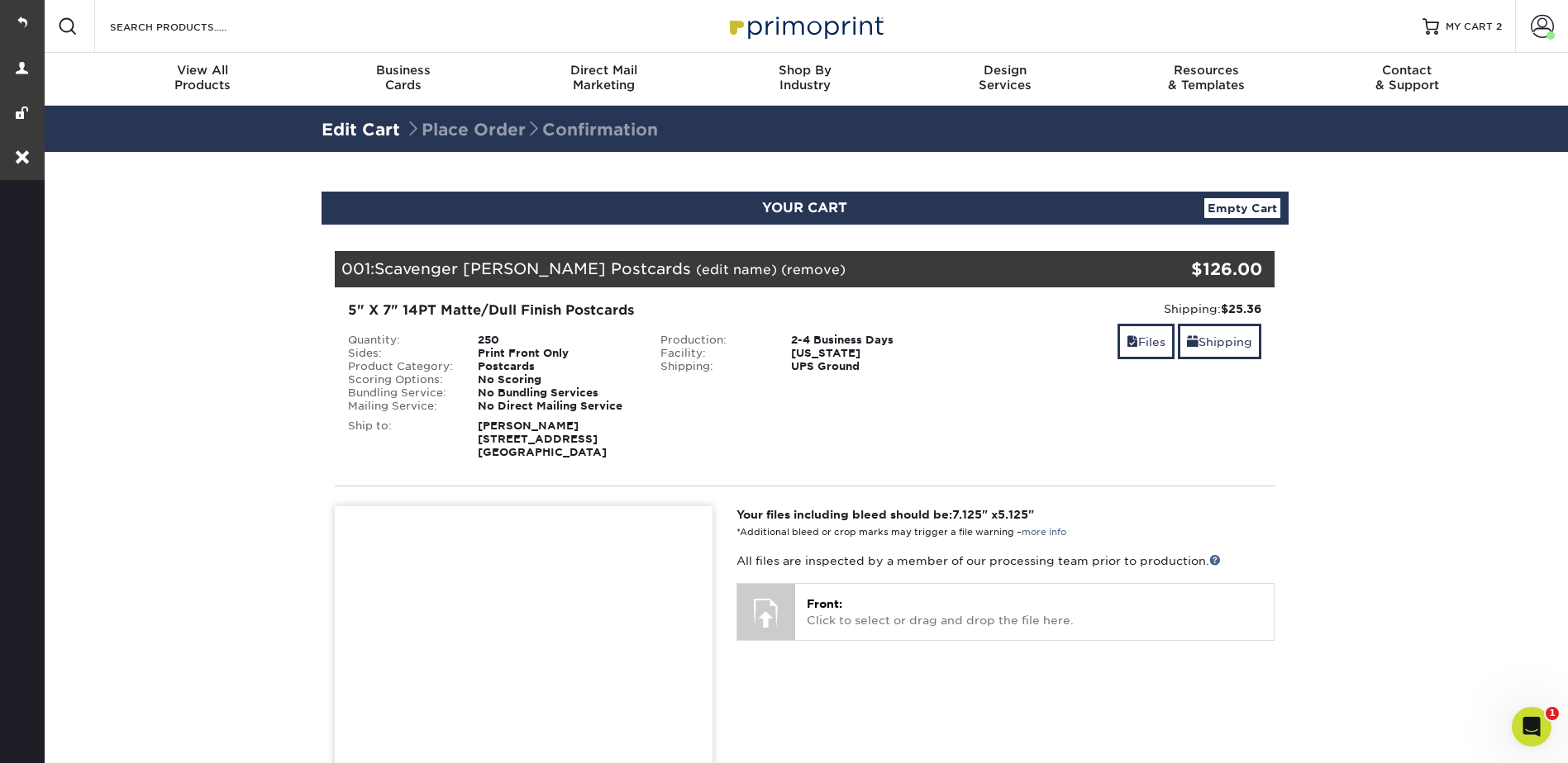
click at [180, 24] on input "Search Products" at bounding box center [189, 26] width 161 height 20
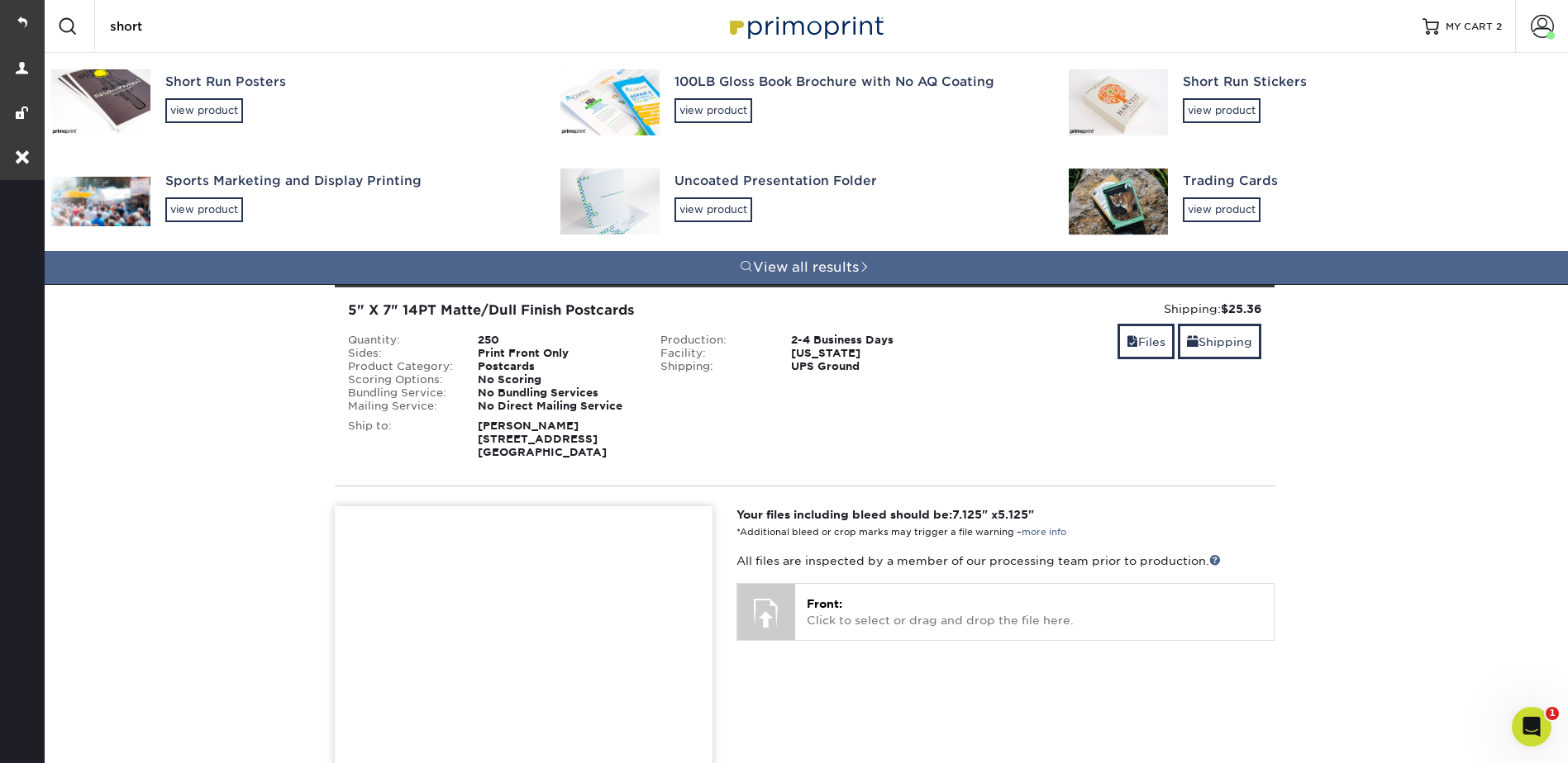
type input "short"
click at [192, 77] on div "Short Run Posters" at bounding box center [348, 82] width 365 height 19
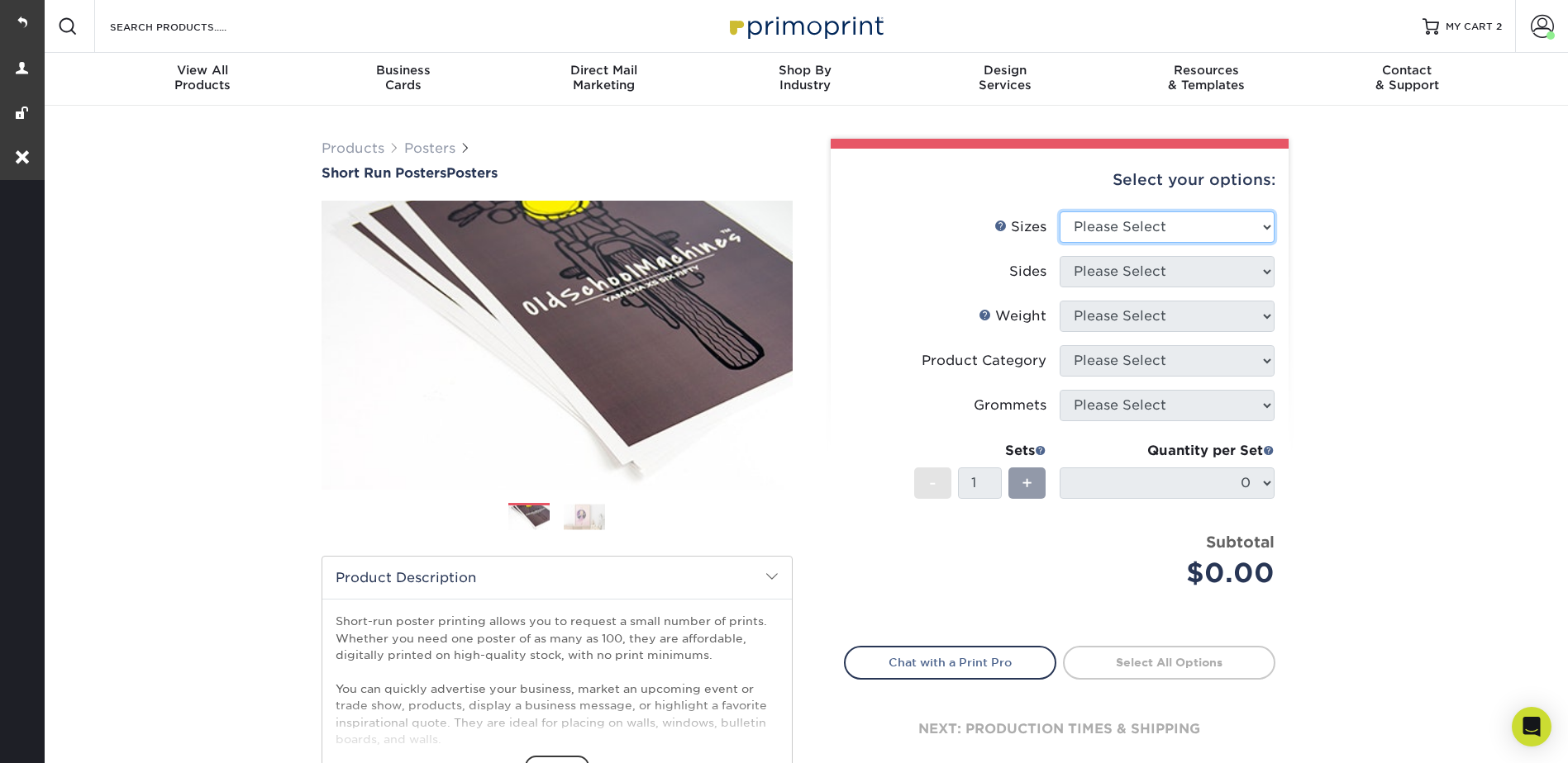
click at [1120, 211] on select "Please Select 12" x 12" 12" x 15" 12" x 17" 12" x 18" 12" x 20" 12" x 24" 12" x…" at bounding box center [1167, 227] width 215 height 32
click at [1121, 222] on select "Please Select 12" x 12" 12" x 15" 12" x 17" 12" x 18" 12" x 20" 12" x 24" 12" x…" at bounding box center [1167, 227] width 215 height 32
